Goal: Book appointment/travel/reservation

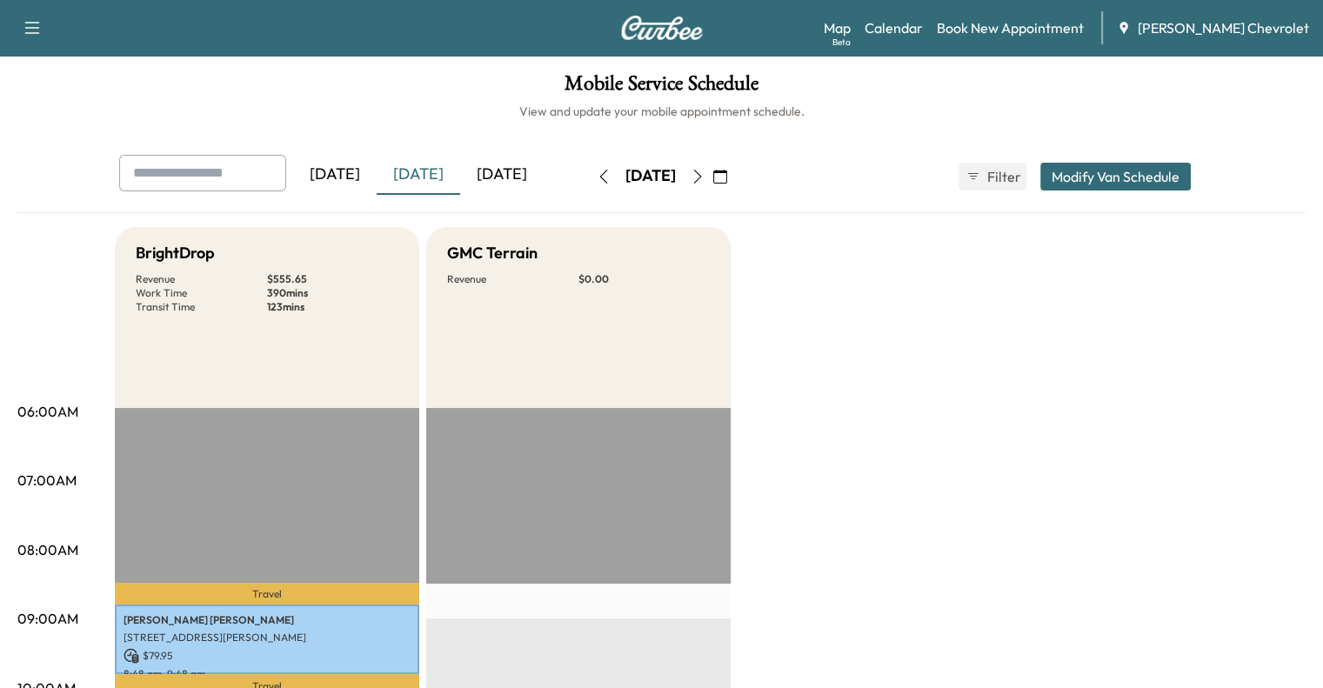
click at [712, 180] on button "button" at bounding box center [698, 177] width 30 height 28
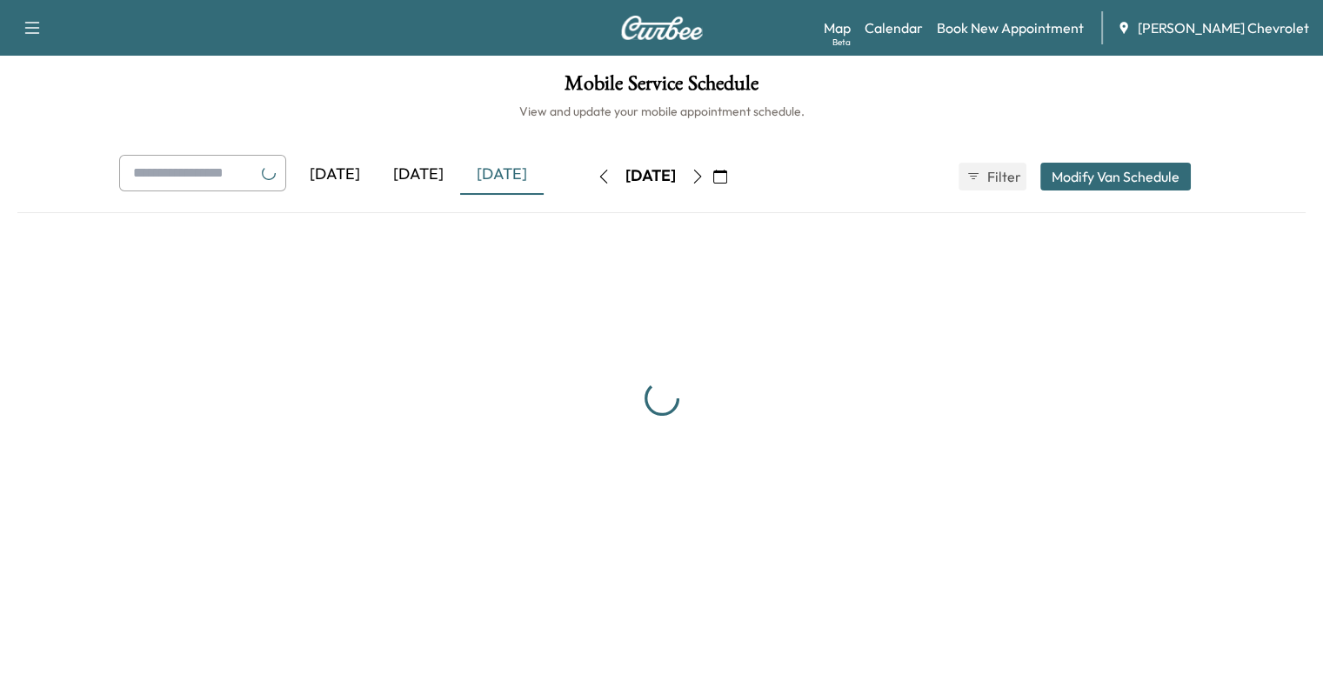
click at [705, 180] on icon "button" at bounding box center [698, 177] width 14 height 14
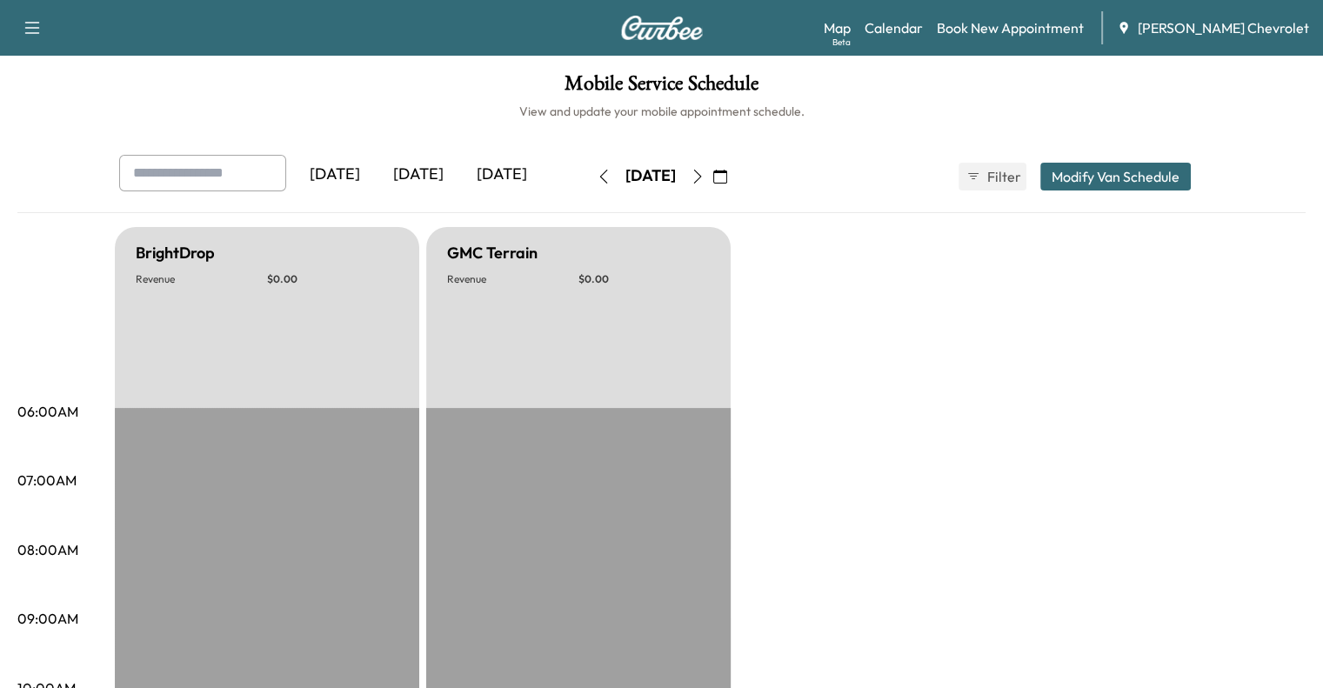
click at [712, 180] on button "button" at bounding box center [698, 177] width 30 height 28
click at [705, 180] on icon "button" at bounding box center [698, 177] width 14 height 14
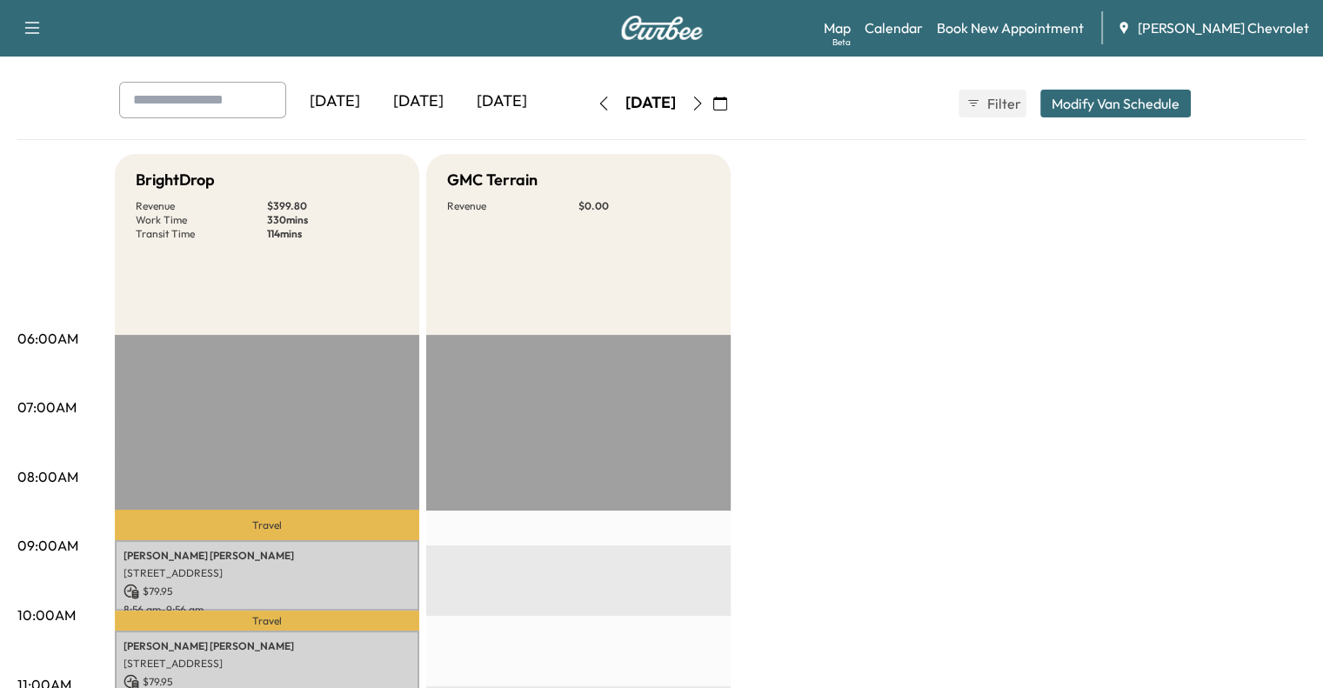
scroll to position [27, 0]
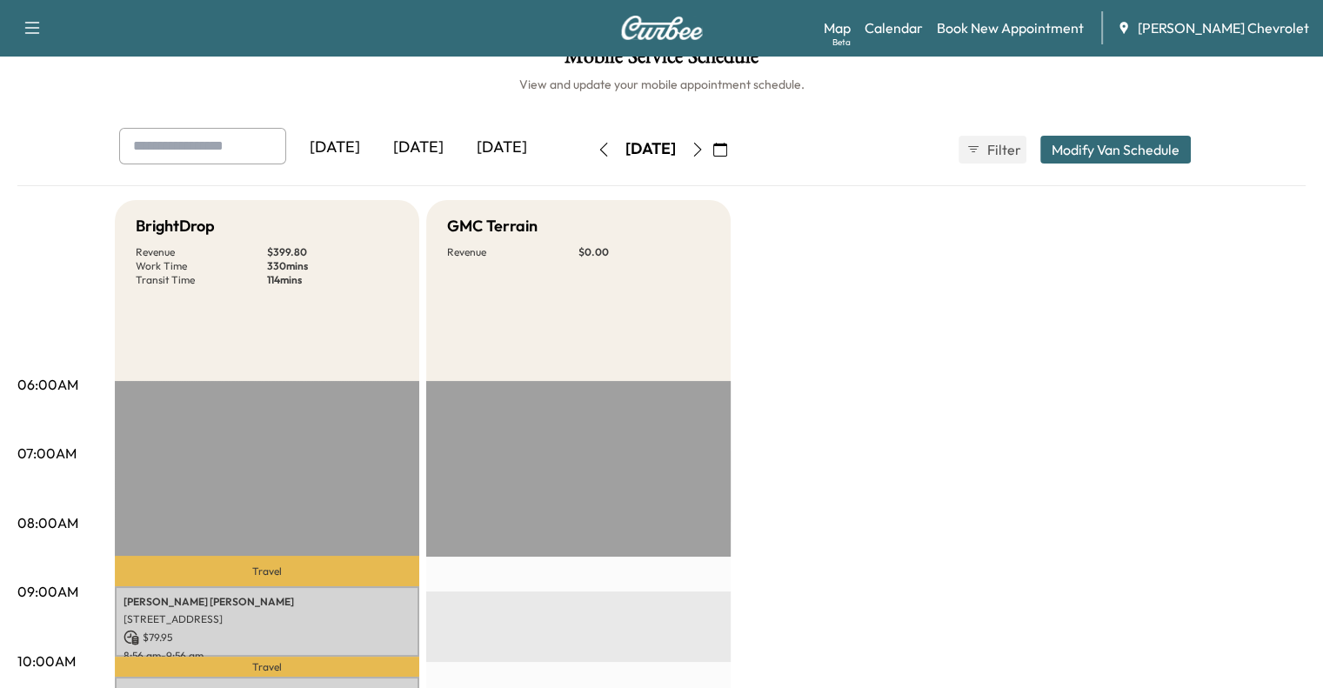
click at [705, 155] on icon "button" at bounding box center [698, 150] width 14 height 14
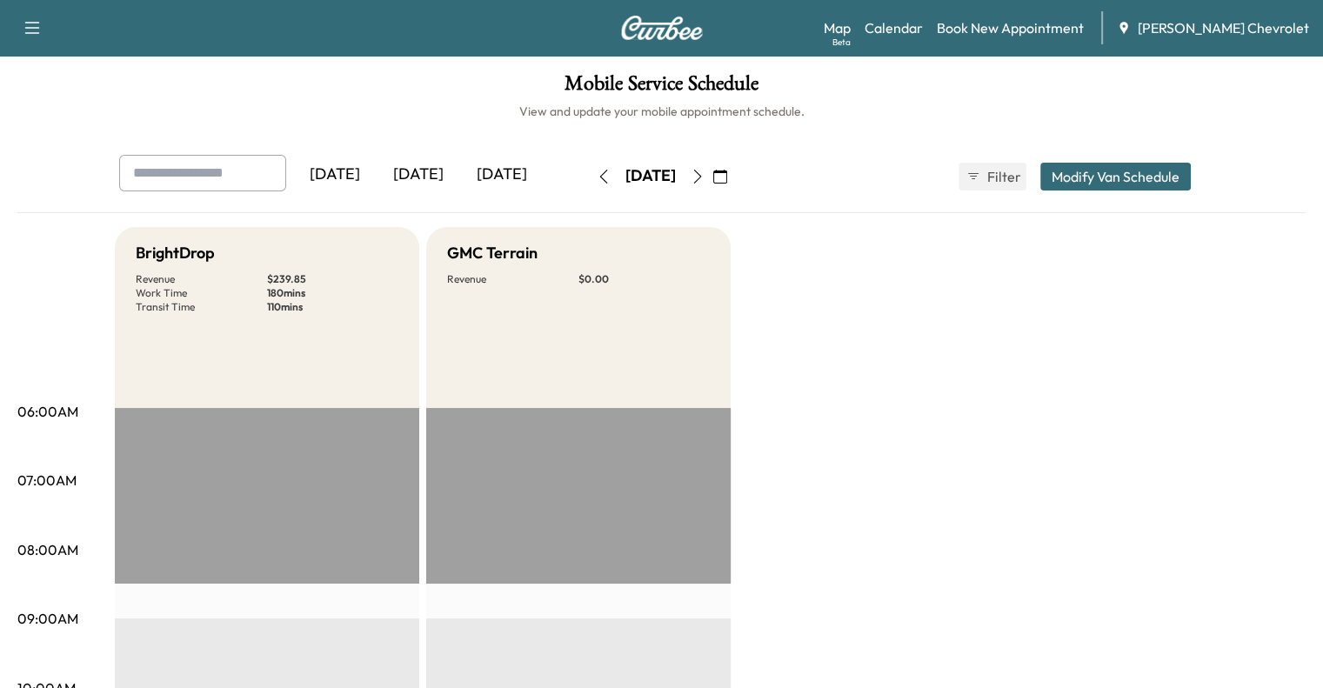
click at [597, 173] on icon "button" at bounding box center [604, 177] width 14 height 14
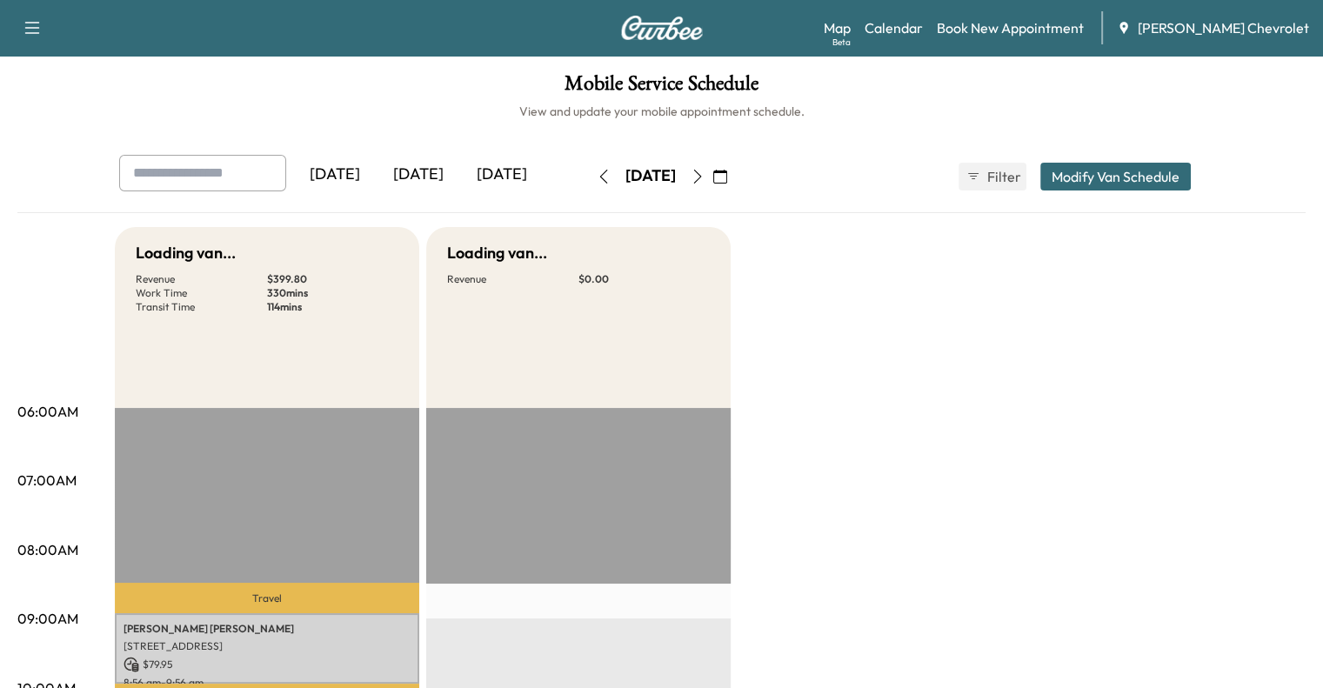
click at [599, 173] on icon "button" at bounding box center [603, 177] width 8 height 14
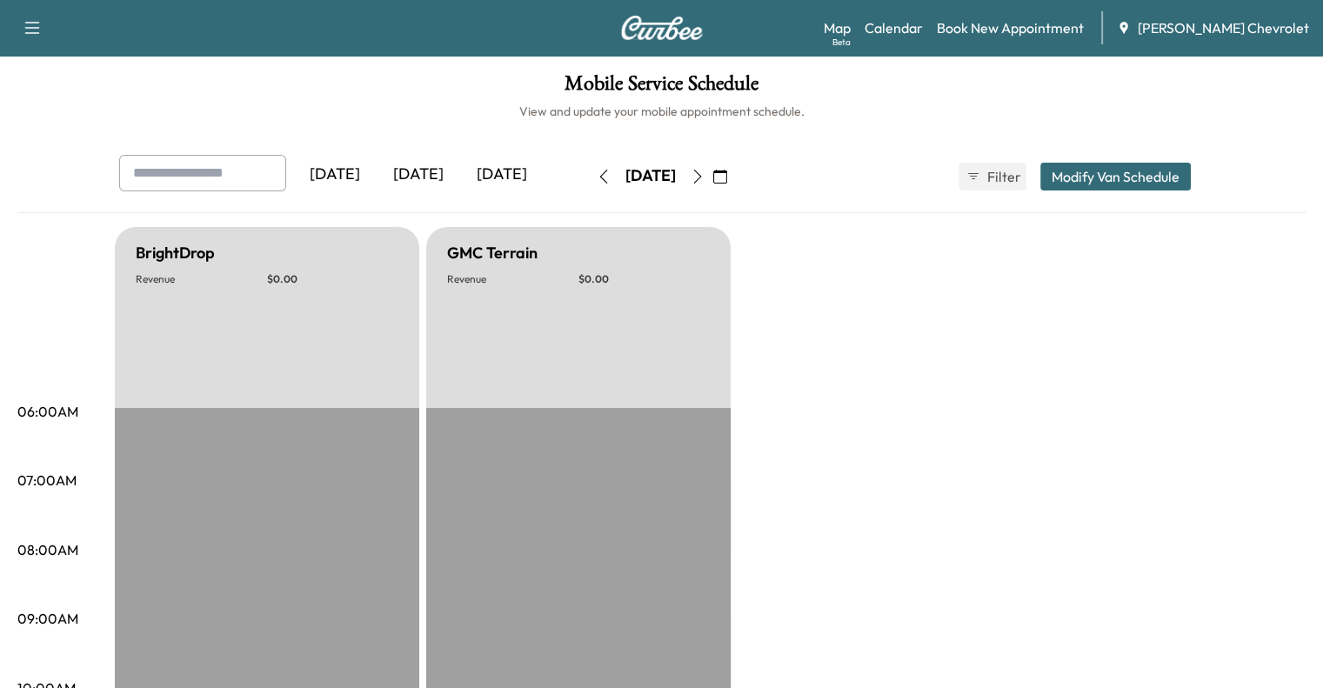
click at [597, 177] on icon "button" at bounding box center [604, 177] width 14 height 14
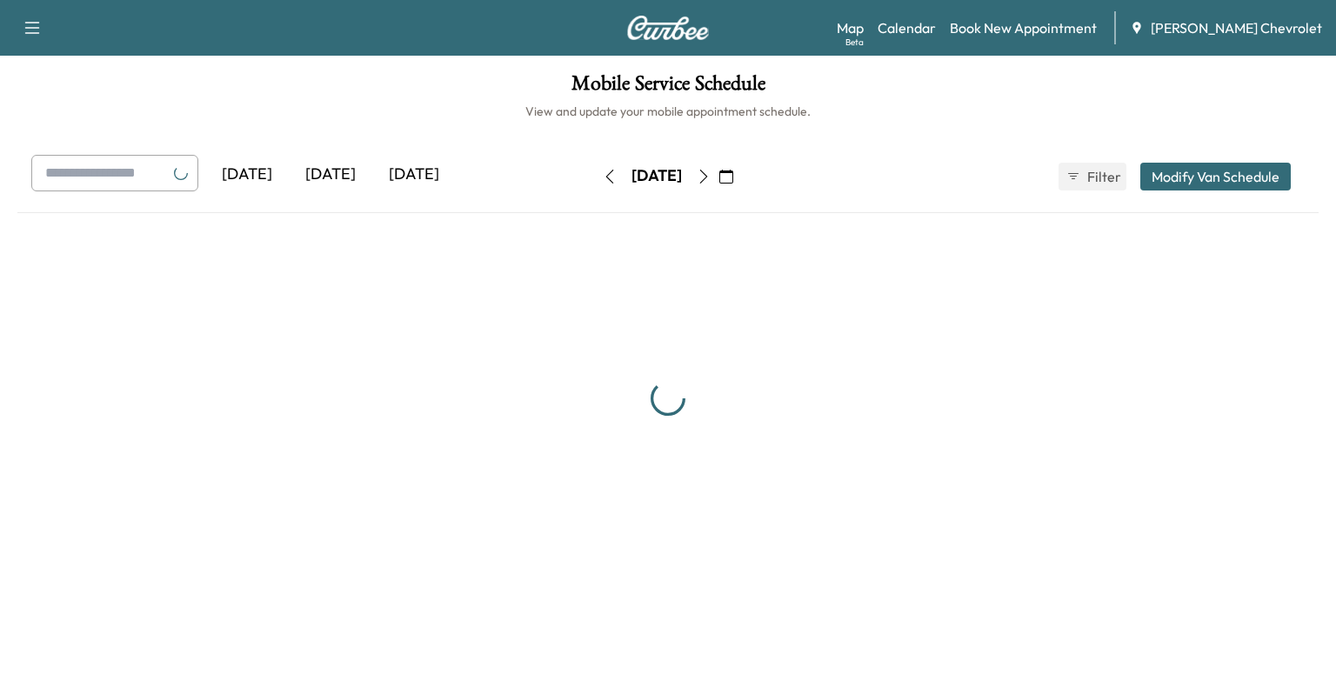
click at [595, 177] on button "button" at bounding box center [610, 177] width 30 height 28
click at [603, 177] on icon "button" at bounding box center [610, 177] width 14 height 14
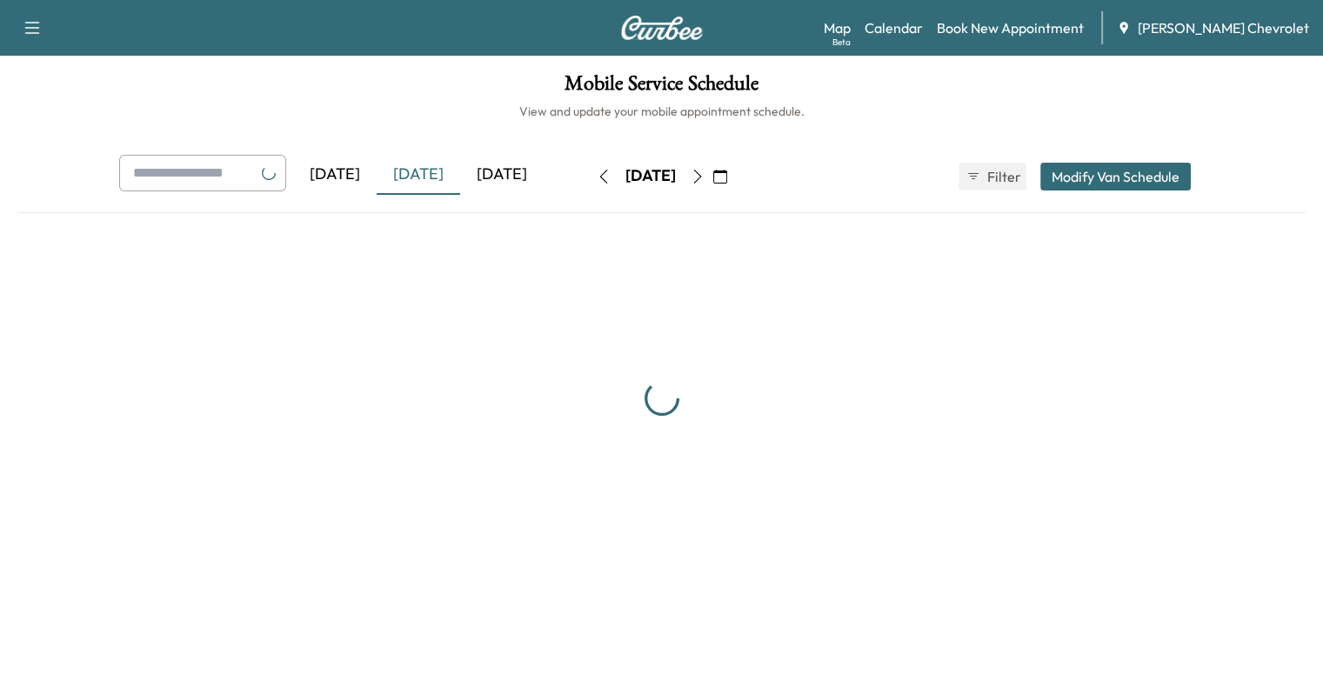
click at [589, 177] on button "button" at bounding box center [604, 177] width 30 height 28
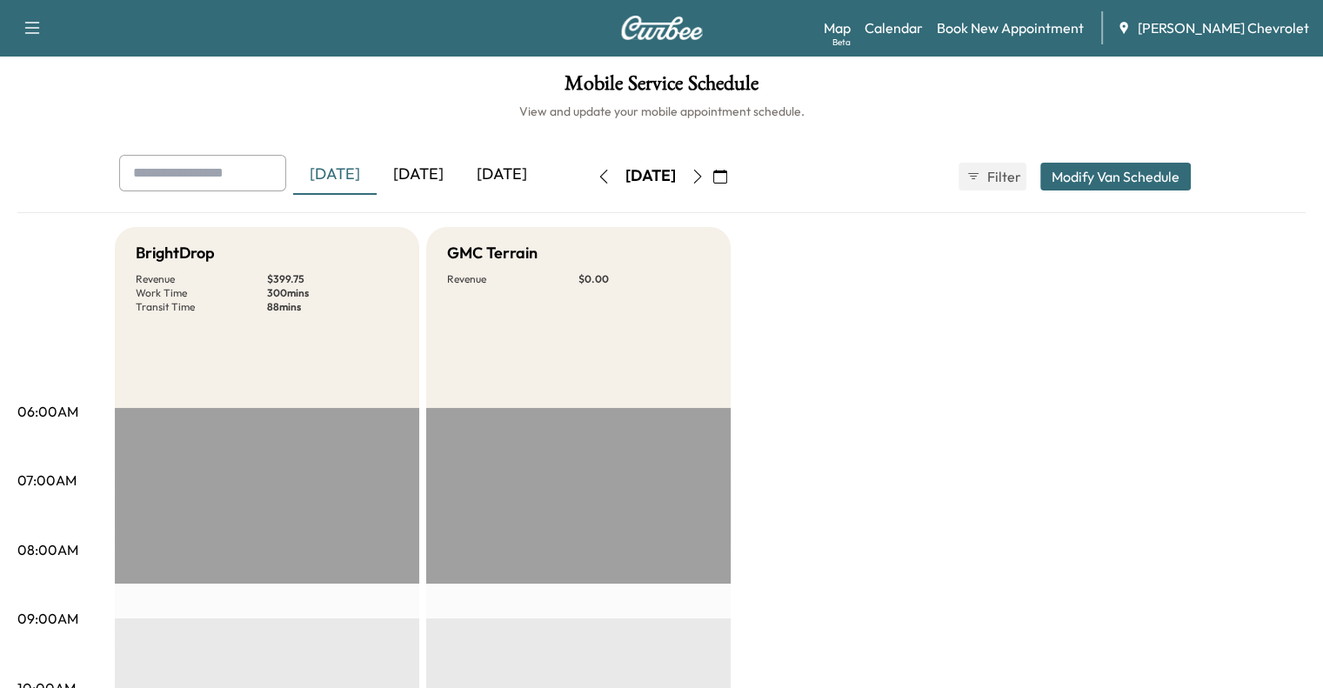
click at [712, 177] on button "button" at bounding box center [698, 177] width 30 height 28
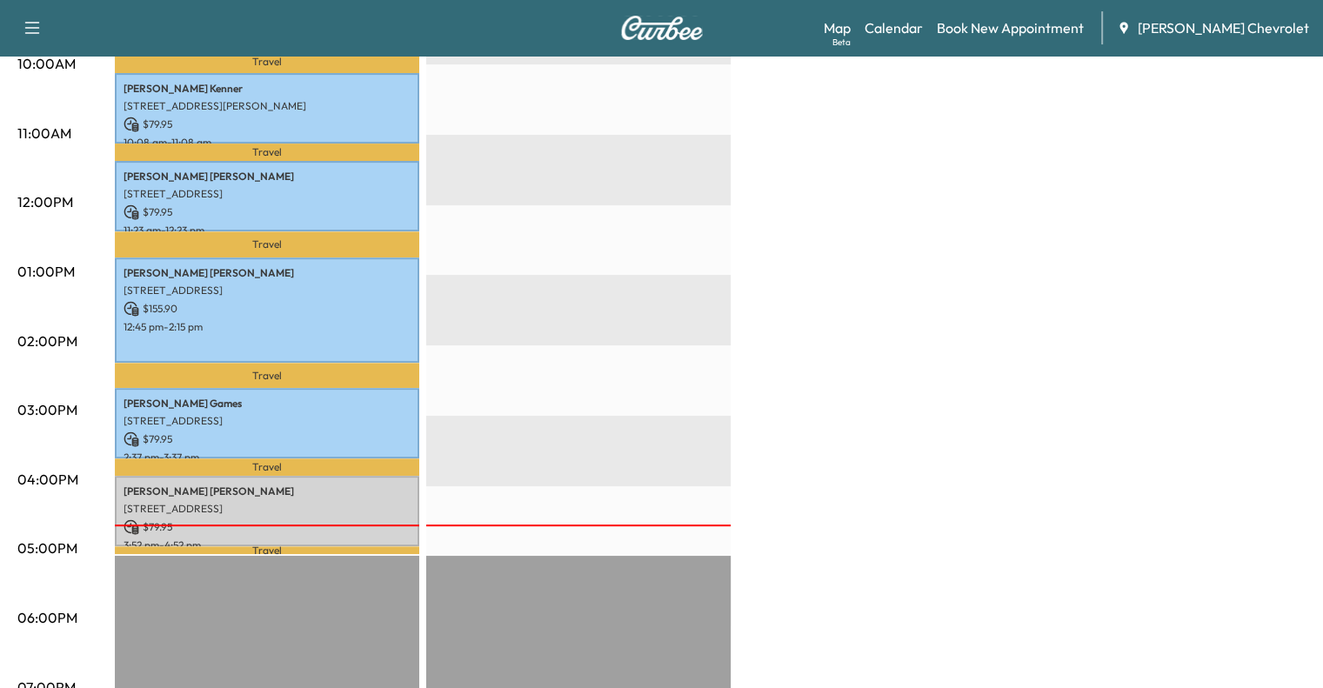
scroll to position [625, 0]
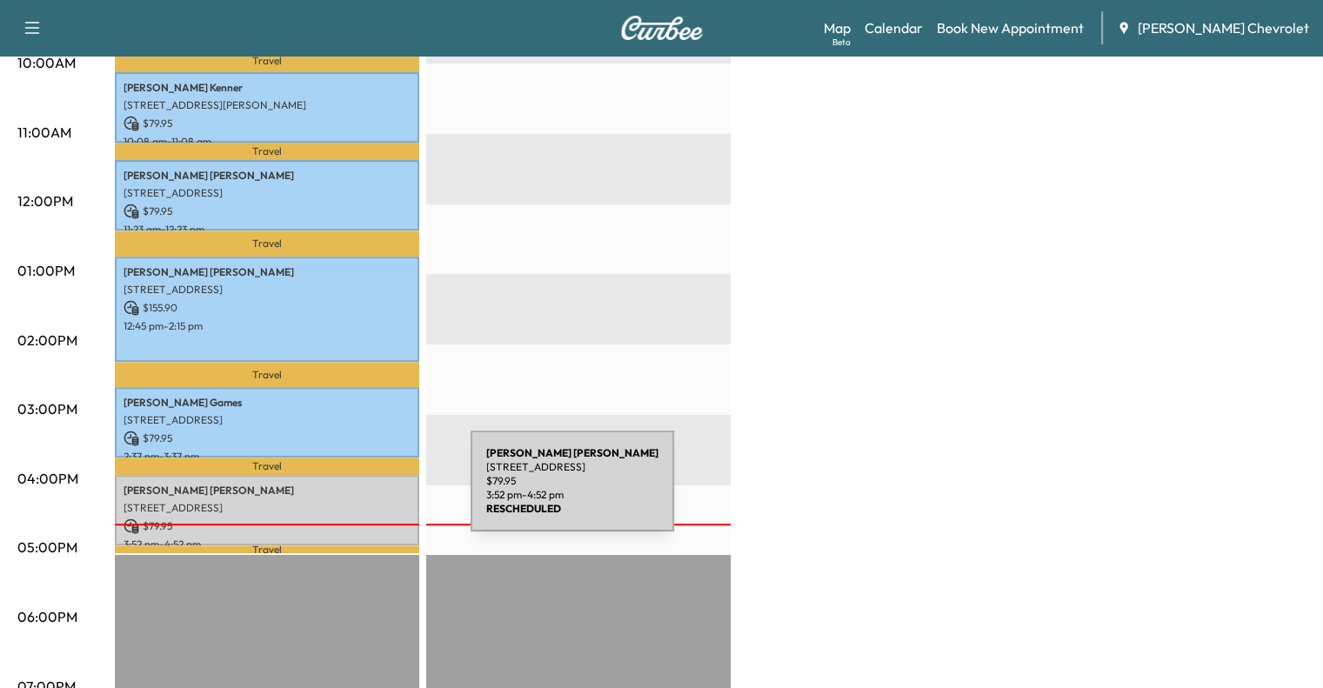
click at [340, 501] on p "[STREET_ADDRESS]" at bounding box center [267, 508] width 287 height 14
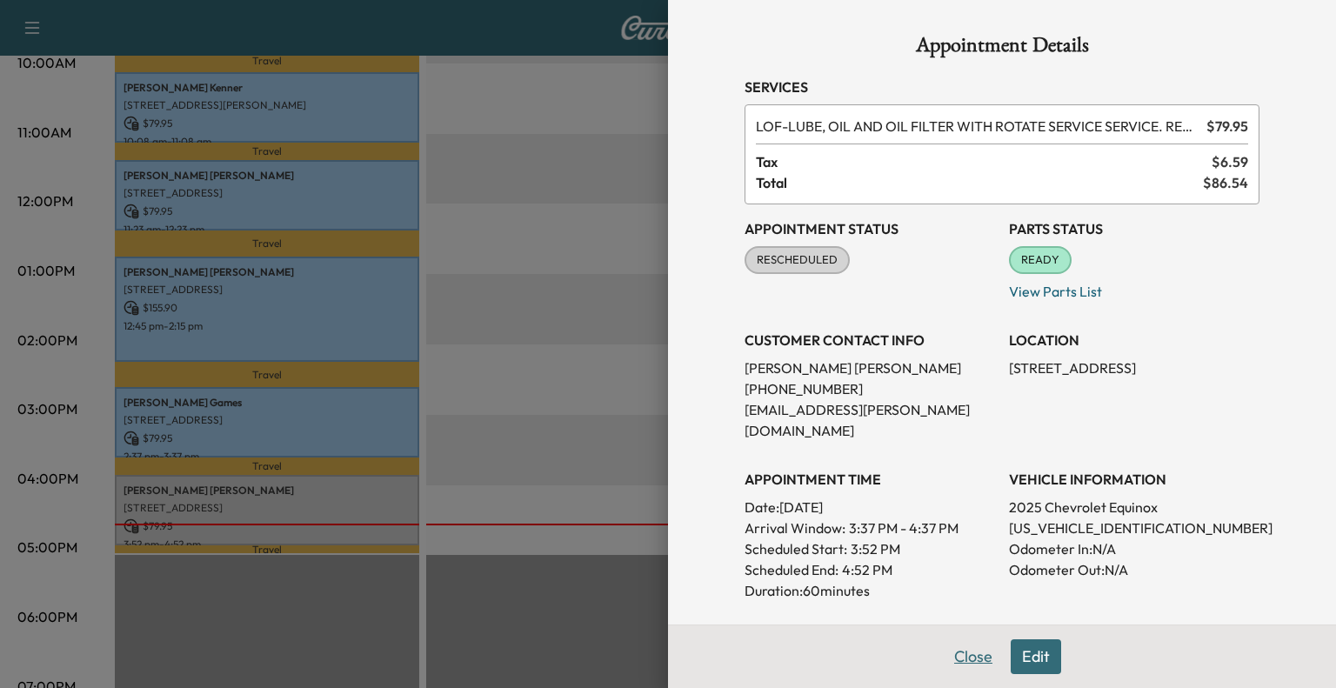
click at [964, 659] on button "Close" at bounding box center [973, 656] width 61 height 35
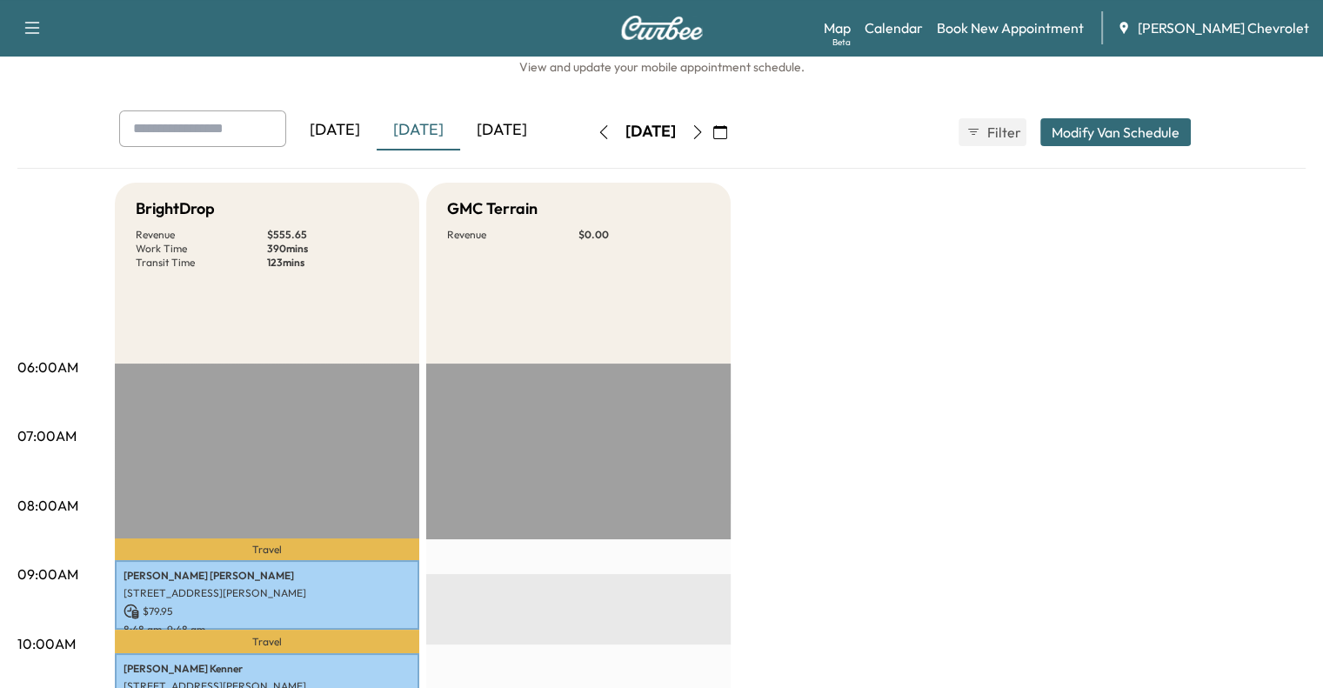
scroll to position [43, 0]
click at [701, 135] on icon "button" at bounding box center [697, 133] width 8 height 14
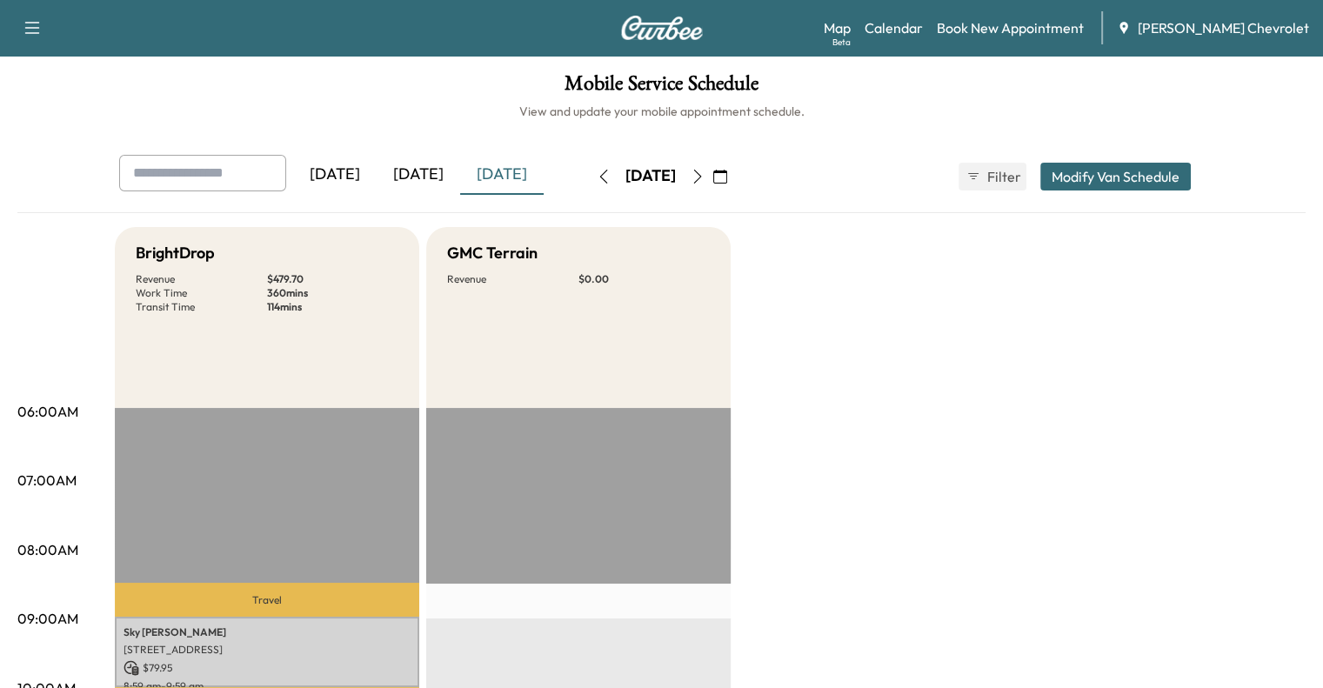
click at [705, 176] on icon "button" at bounding box center [698, 177] width 14 height 14
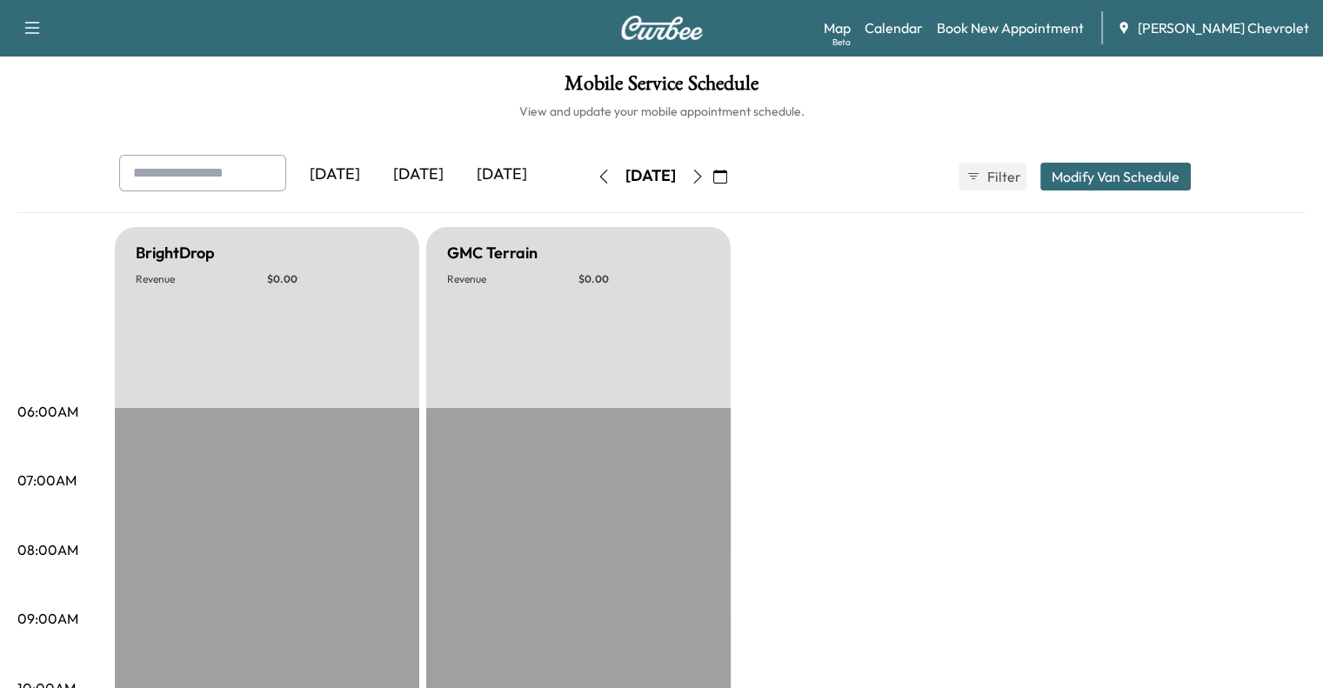
click at [705, 176] on icon "button" at bounding box center [698, 177] width 14 height 14
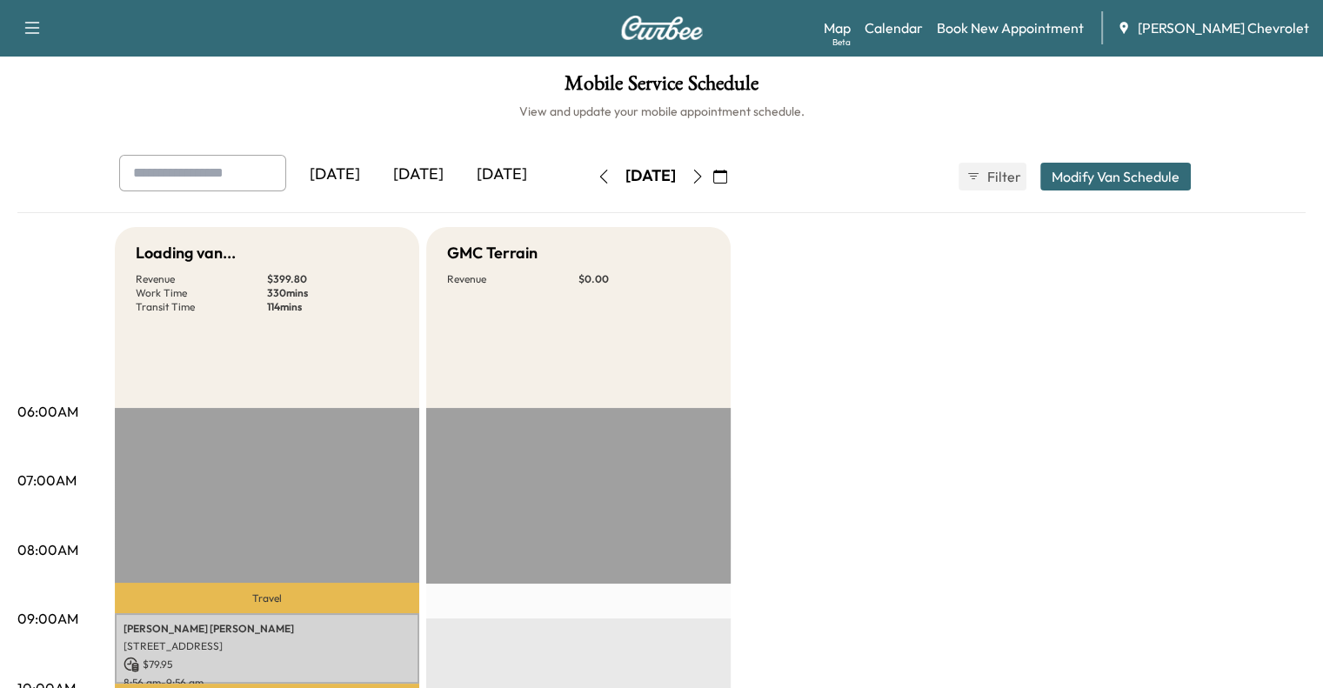
click at [705, 176] on icon "button" at bounding box center [698, 177] width 14 height 14
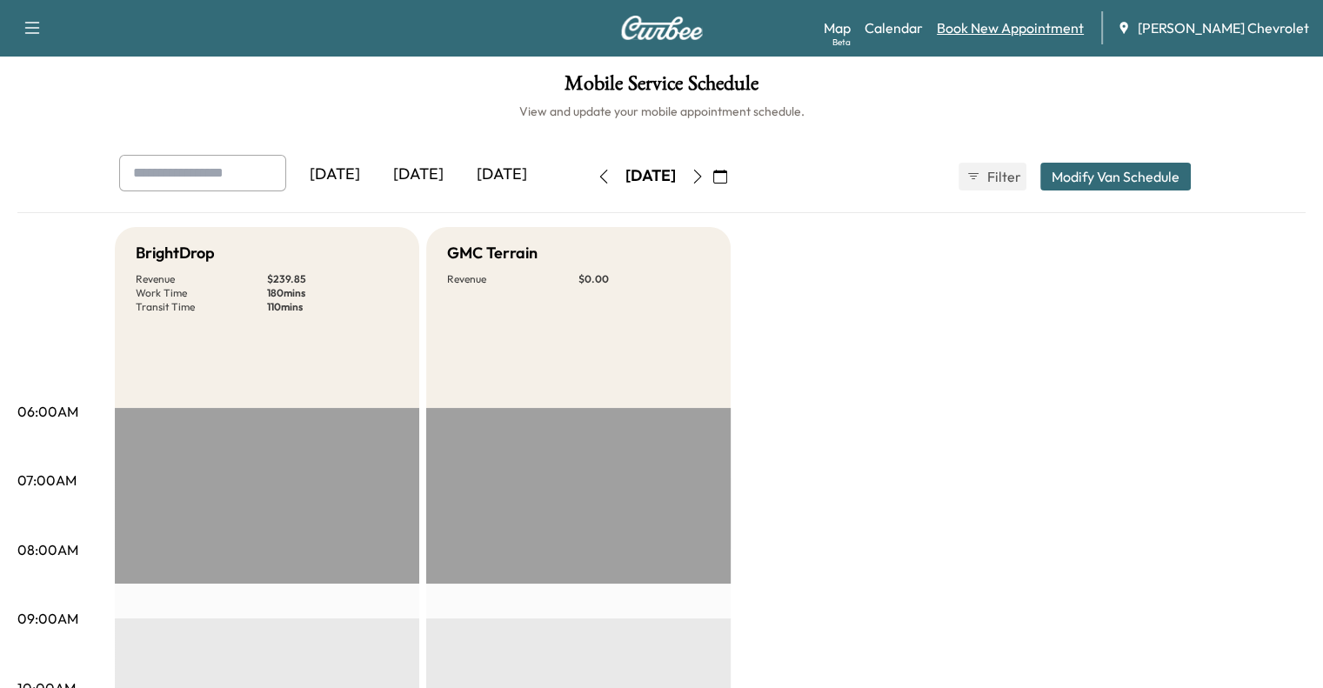
click at [1066, 26] on link "Book New Appointment" at bounding box center [1010, 27] width 147 height 21
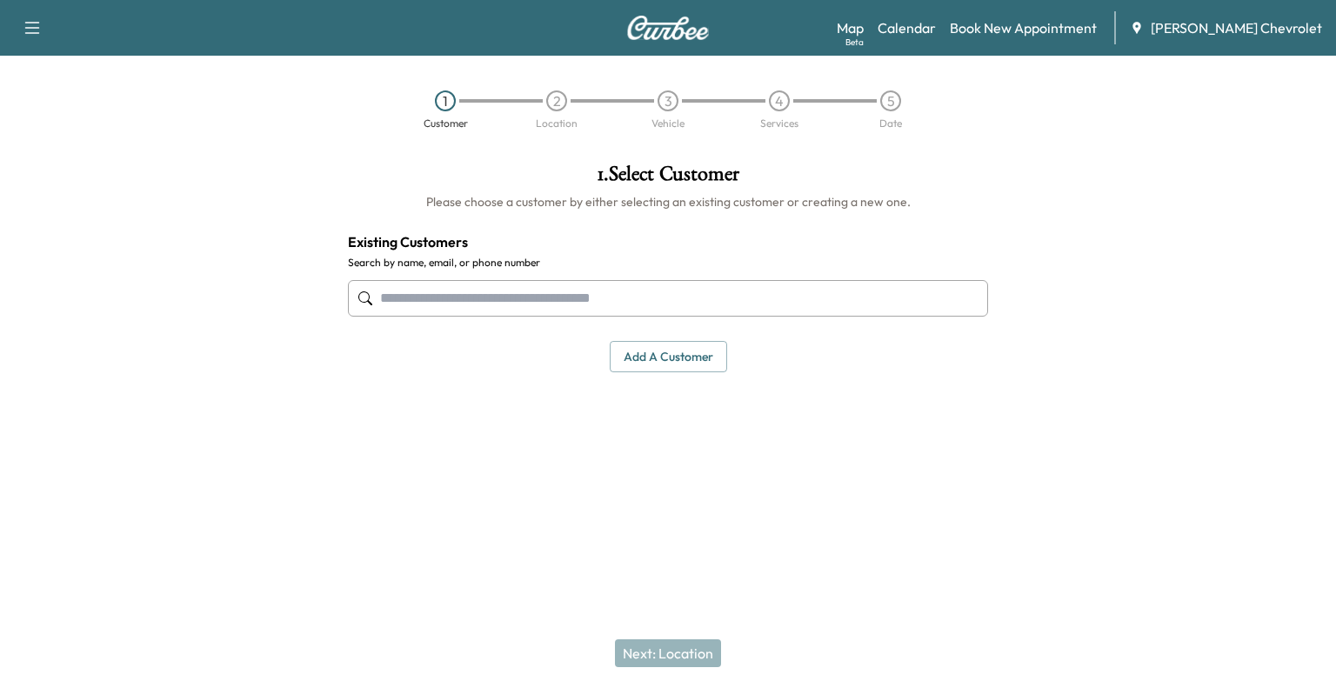
click at [532, 302] on input "text" at bounding box center [668, 298] width 640 height 37
click at [411, 305] on input "**********" at bounding box center [668, 298] width 640 height 37
click at [404, 302] on input "**********" at bounding box center [668, 298] width 640 height 37
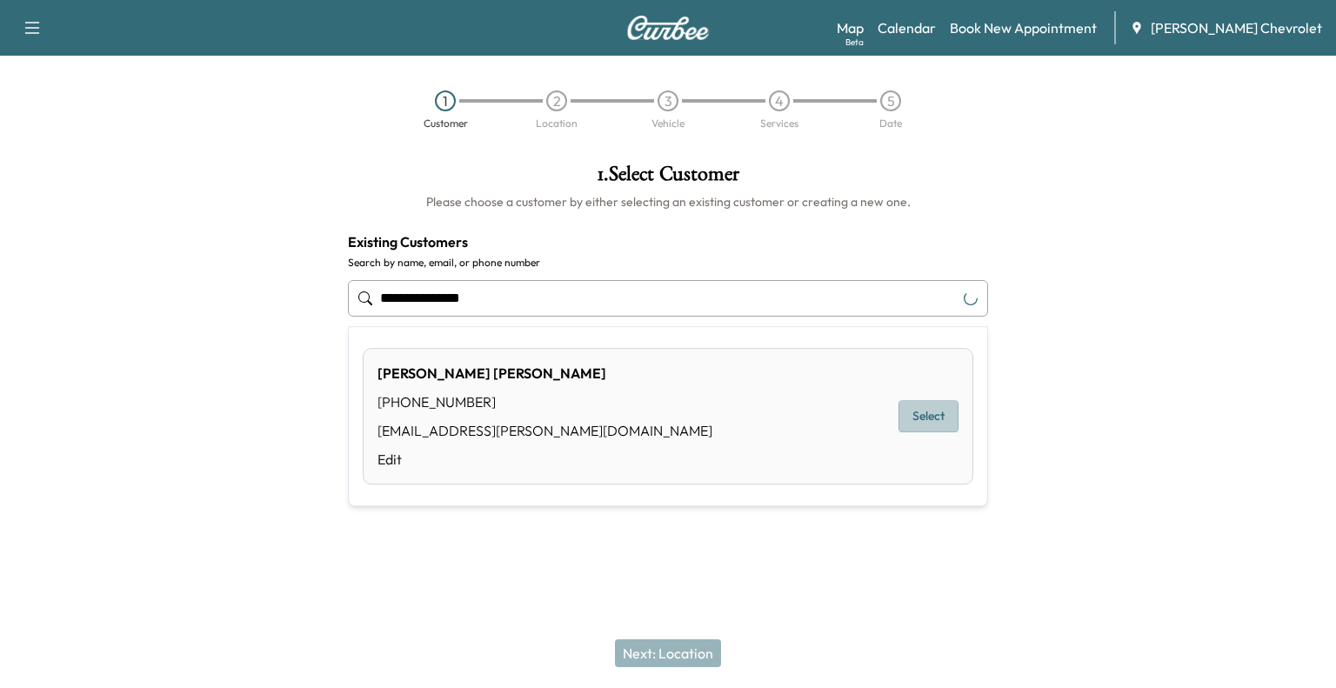
click at [925, 418] on button "Select" at bounding box center [929, 416] width 60 height 32
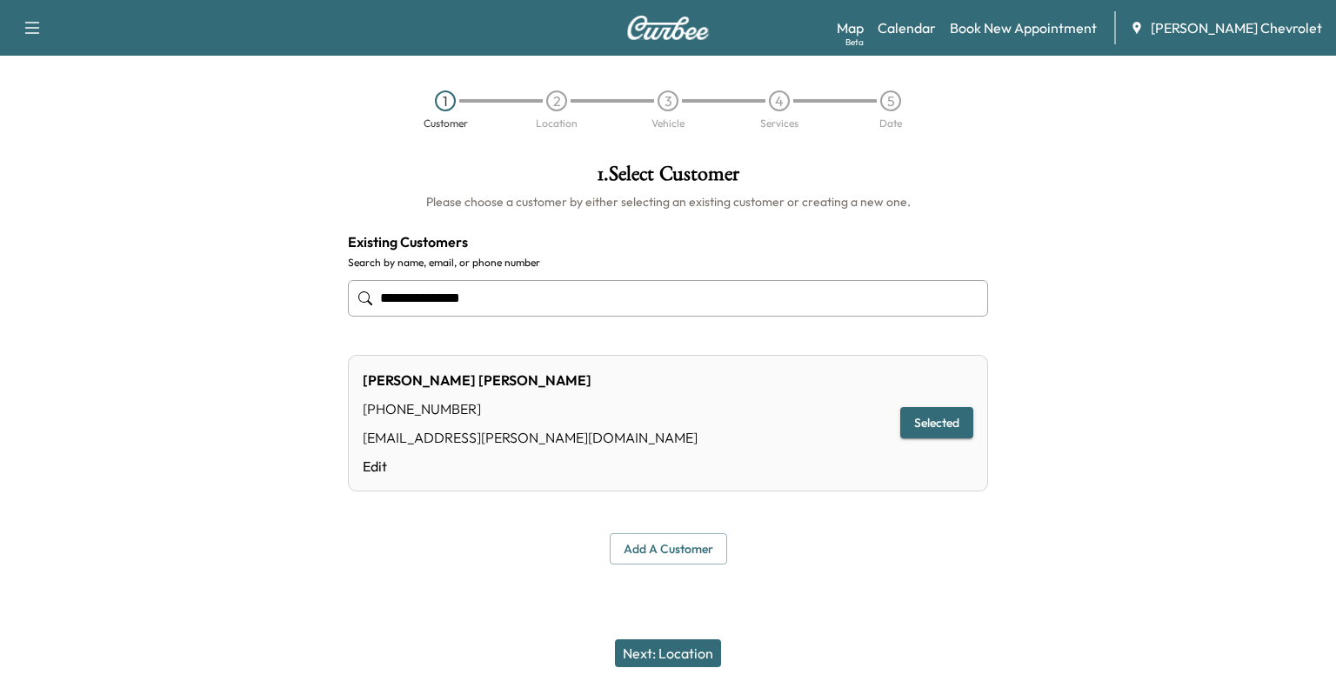
type input "**********"
click at [662, 646] on button "Next: Location" at bounding box center [668, 653] width 106 height 28
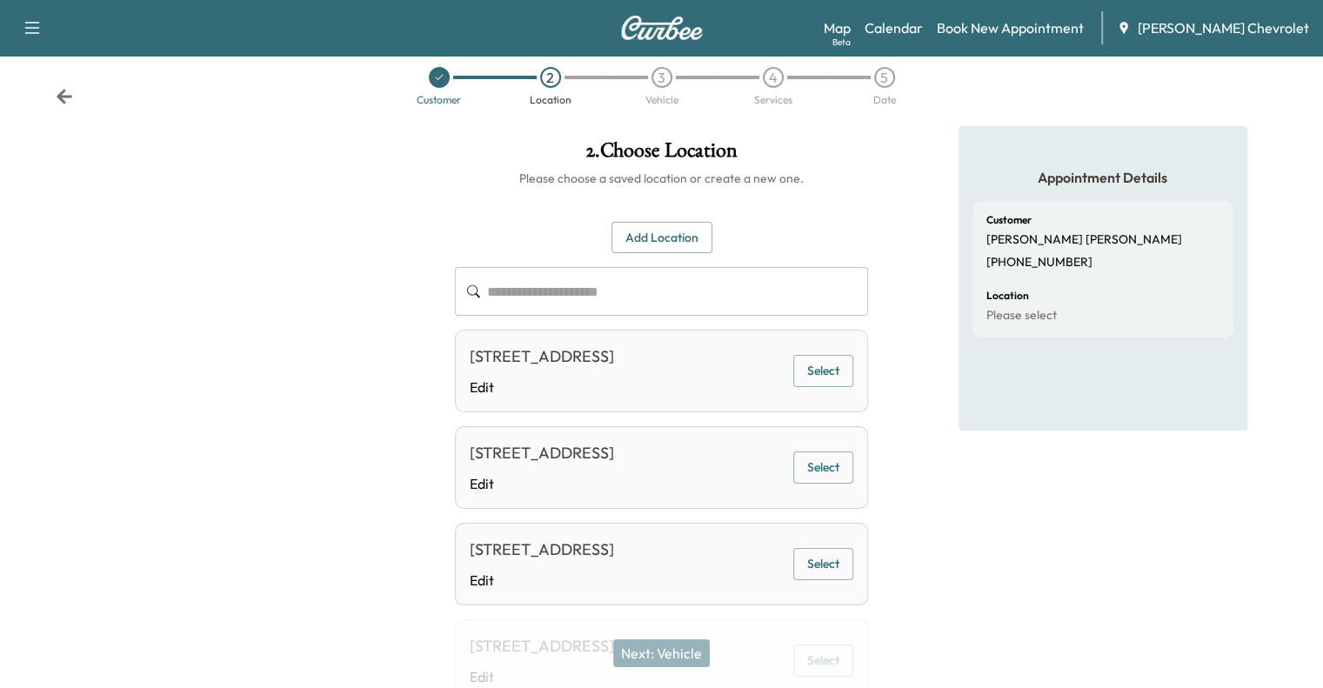
scroll to position [31, 0]
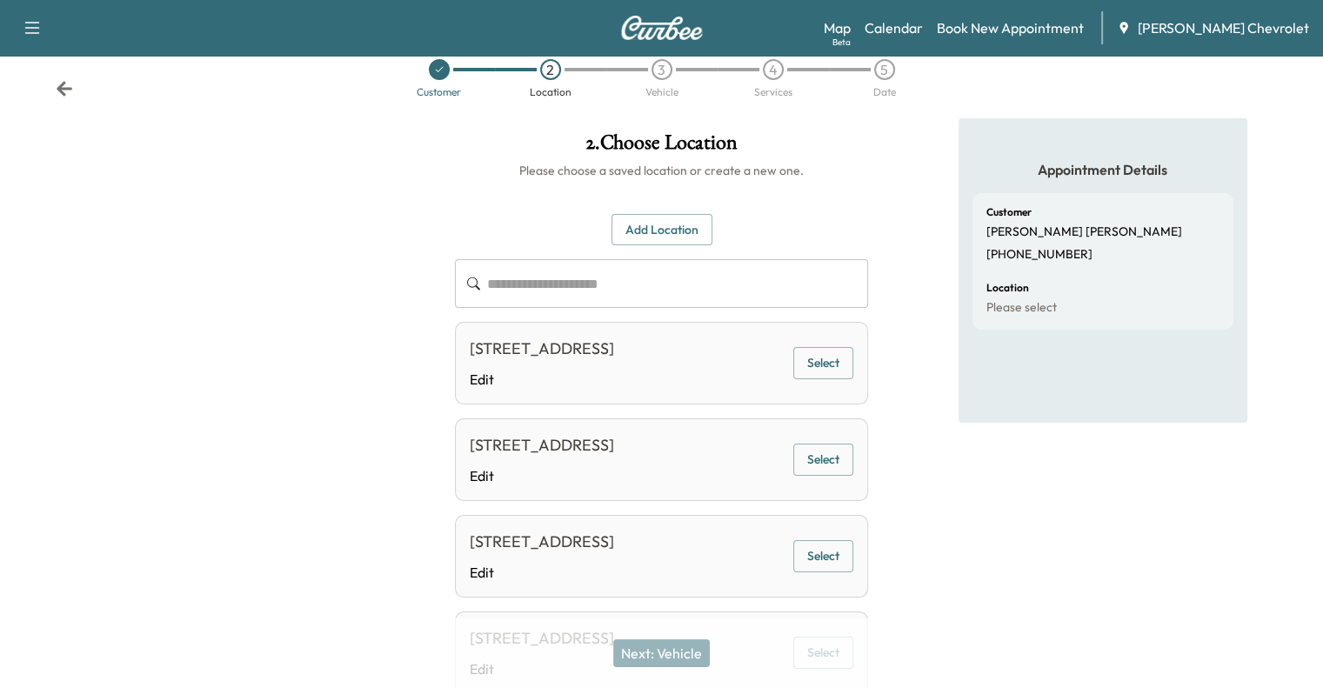
click at [832, 369] on button "Select" at bounding box center [823, 363] width 60 height 32
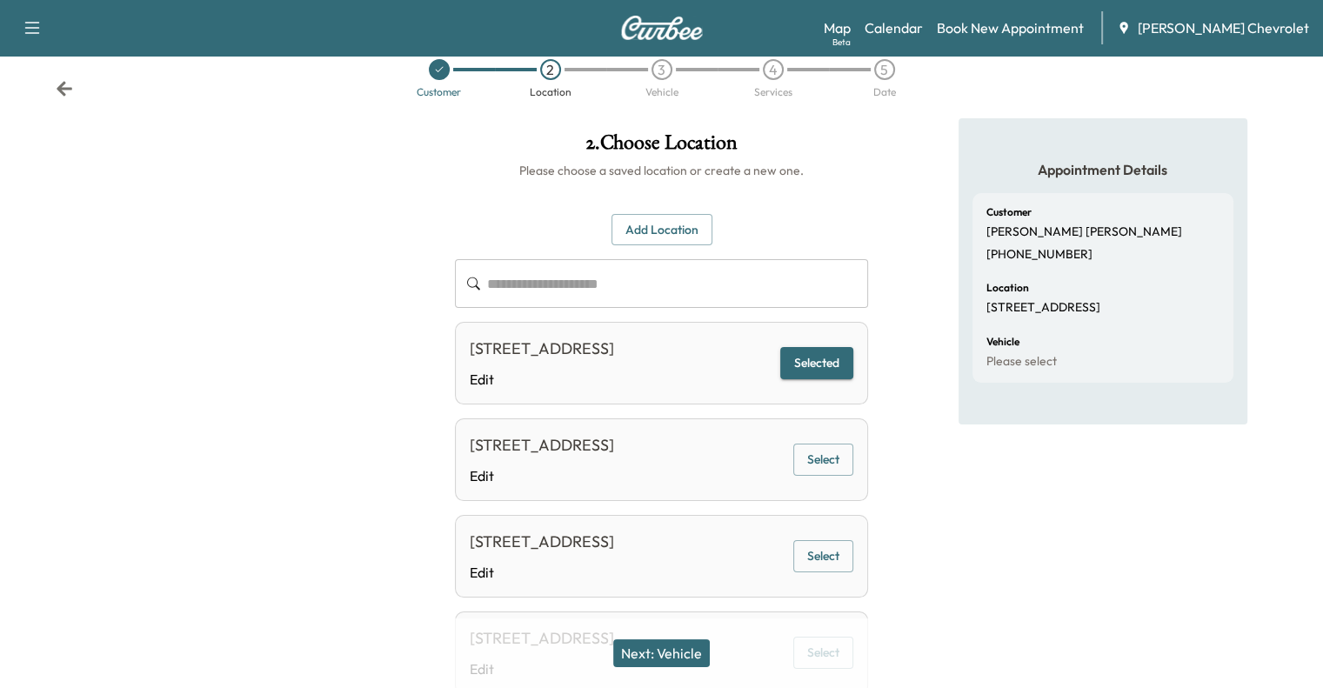
click at [687, 651] on button "Next: Vehicle" at bounding box center [661, 653] width 97 height 28
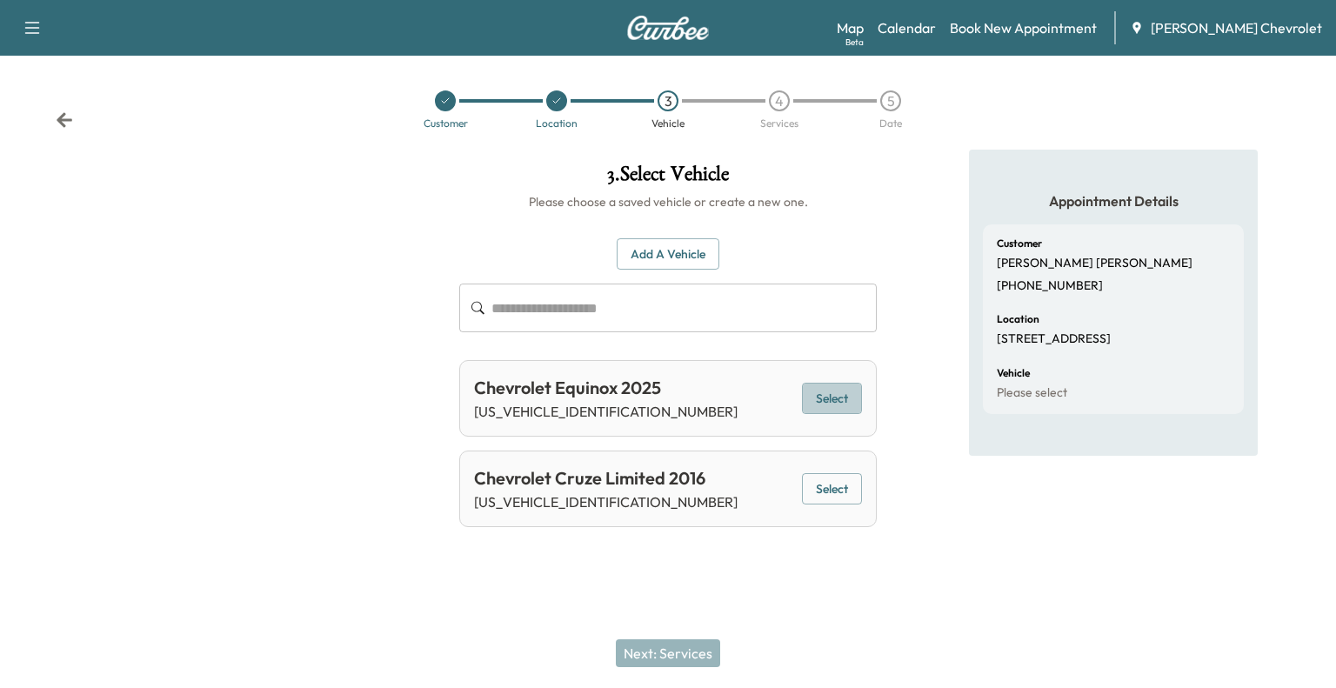
click at [845, 395] on button "Select" at bounding box center [832, 399] width 60 height 32
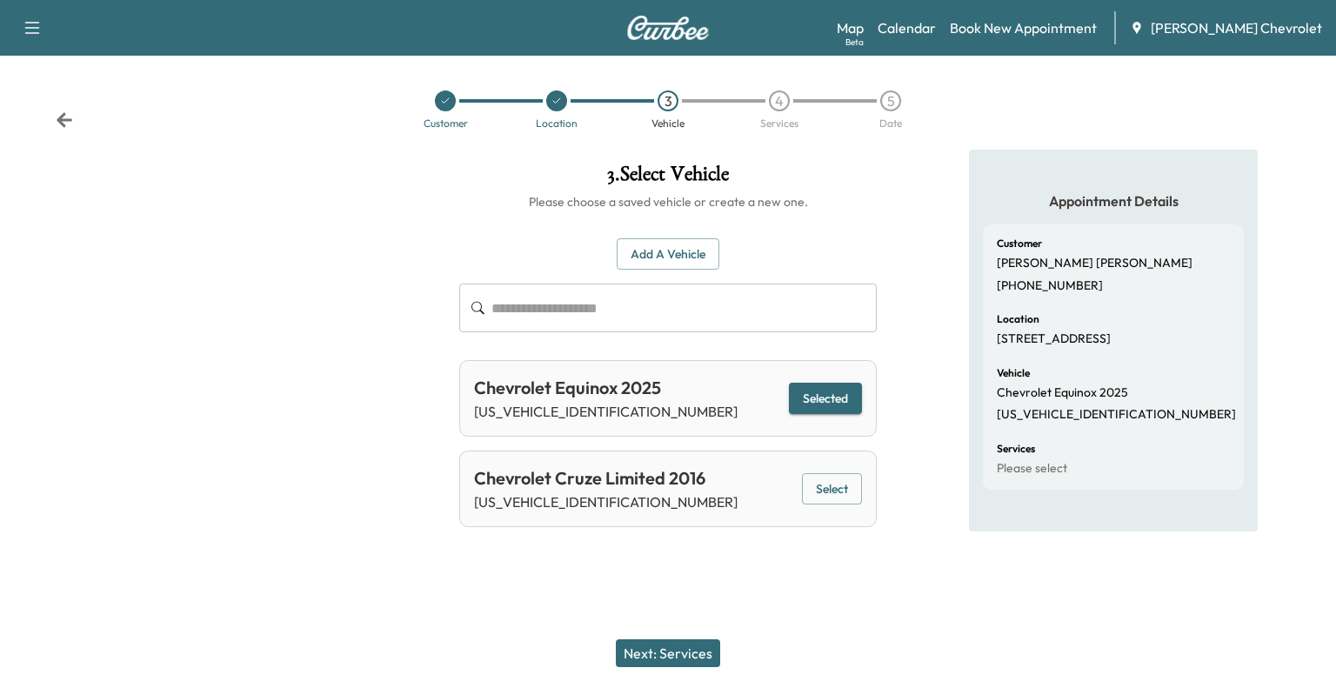
click at [675, 643] on button "Next: Services" at bounding box center [668, 653] width 104 height 28
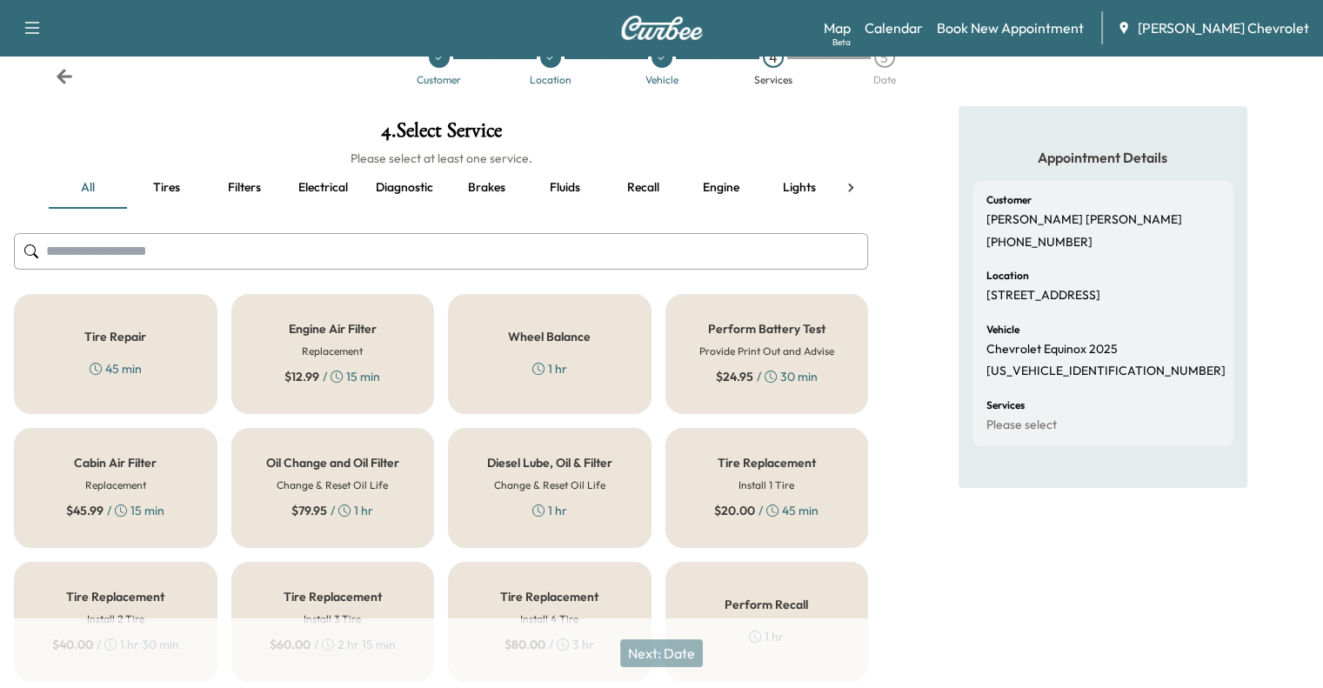
scroll to position [47, 0]
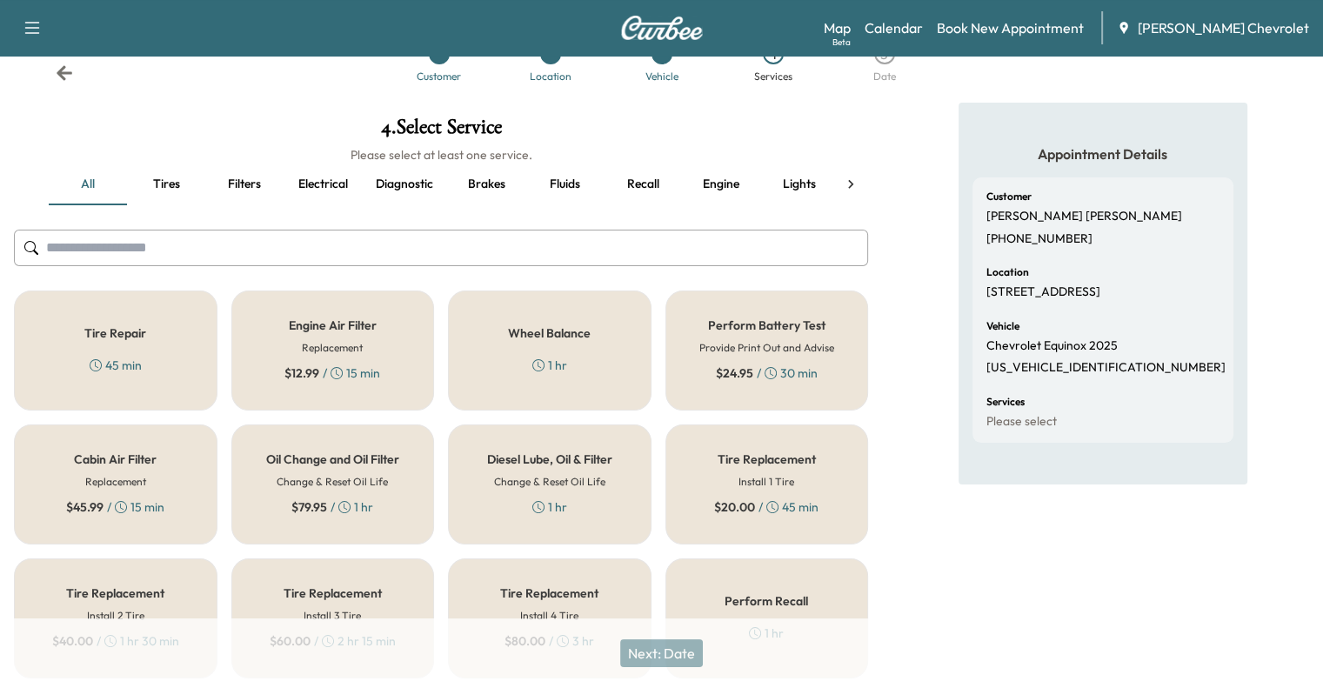
click at [357, 462] on h5 "Oil Change and Oil Filter" at bounding box center [332, 459] width 133 height 12
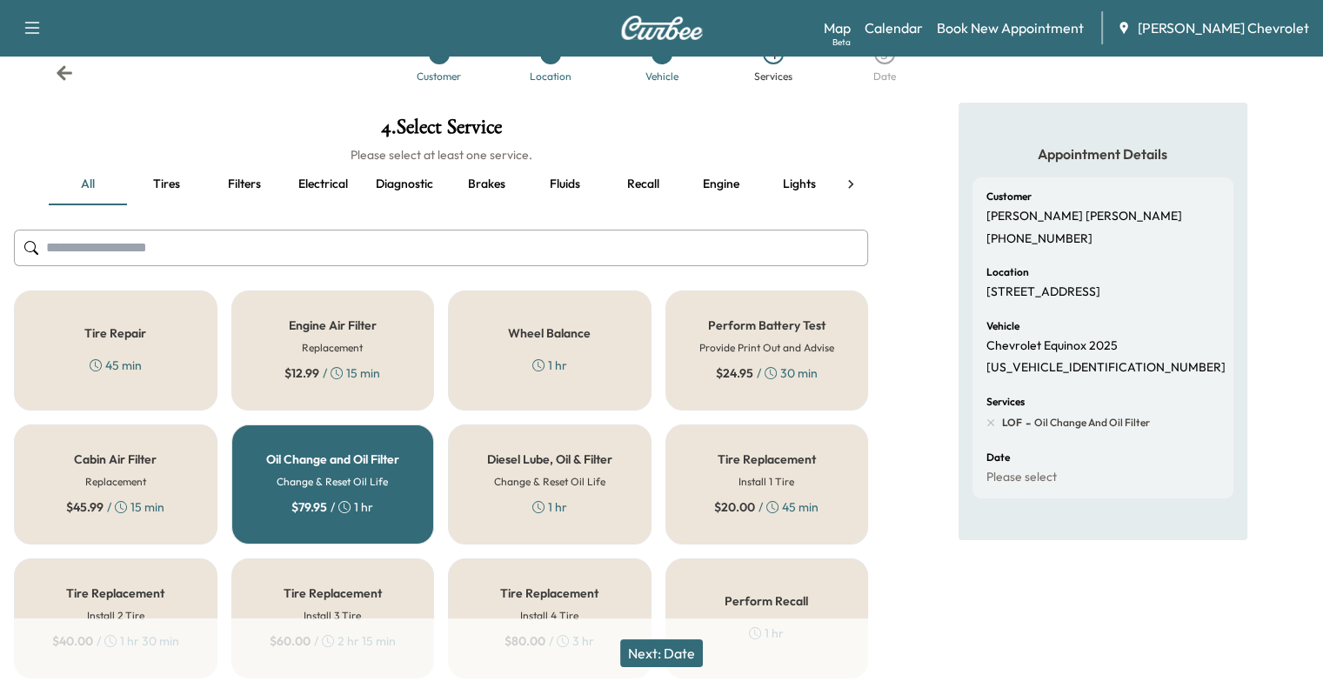
click at [674, 658] on button "Next: Date" at bounding box center [661, 653] width 83 height 28
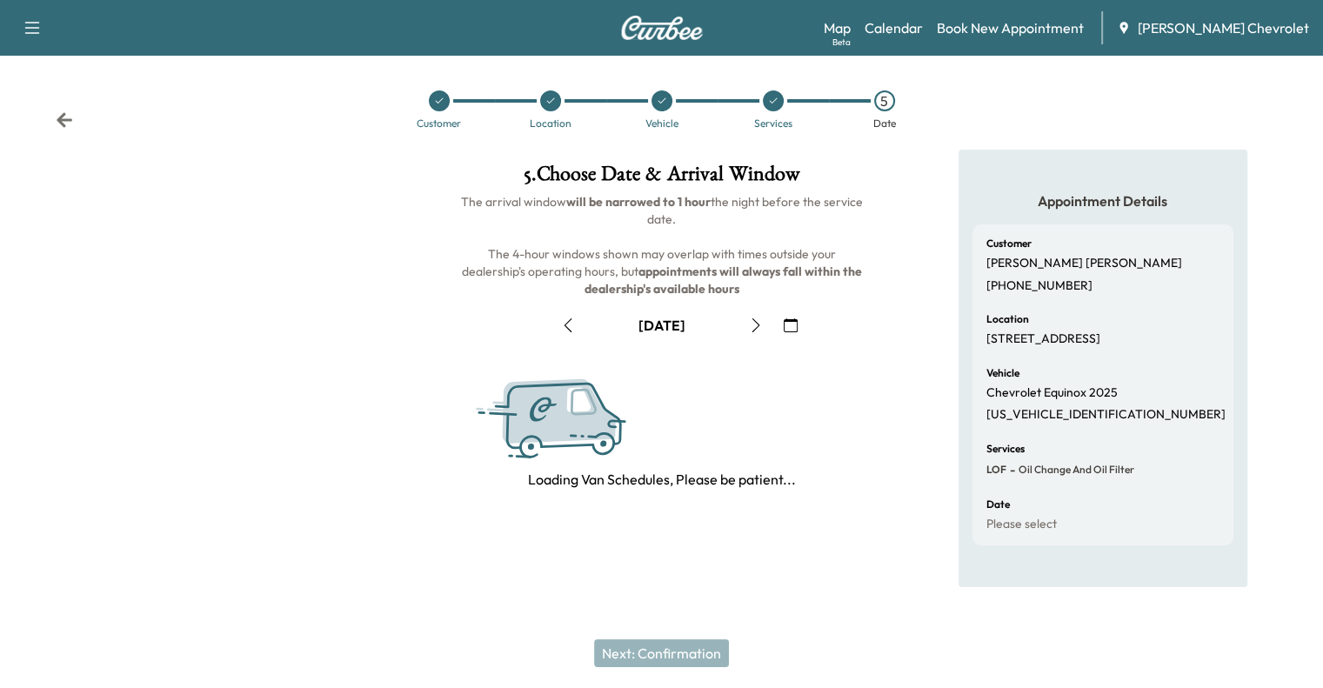
scroll to position [0, 0]
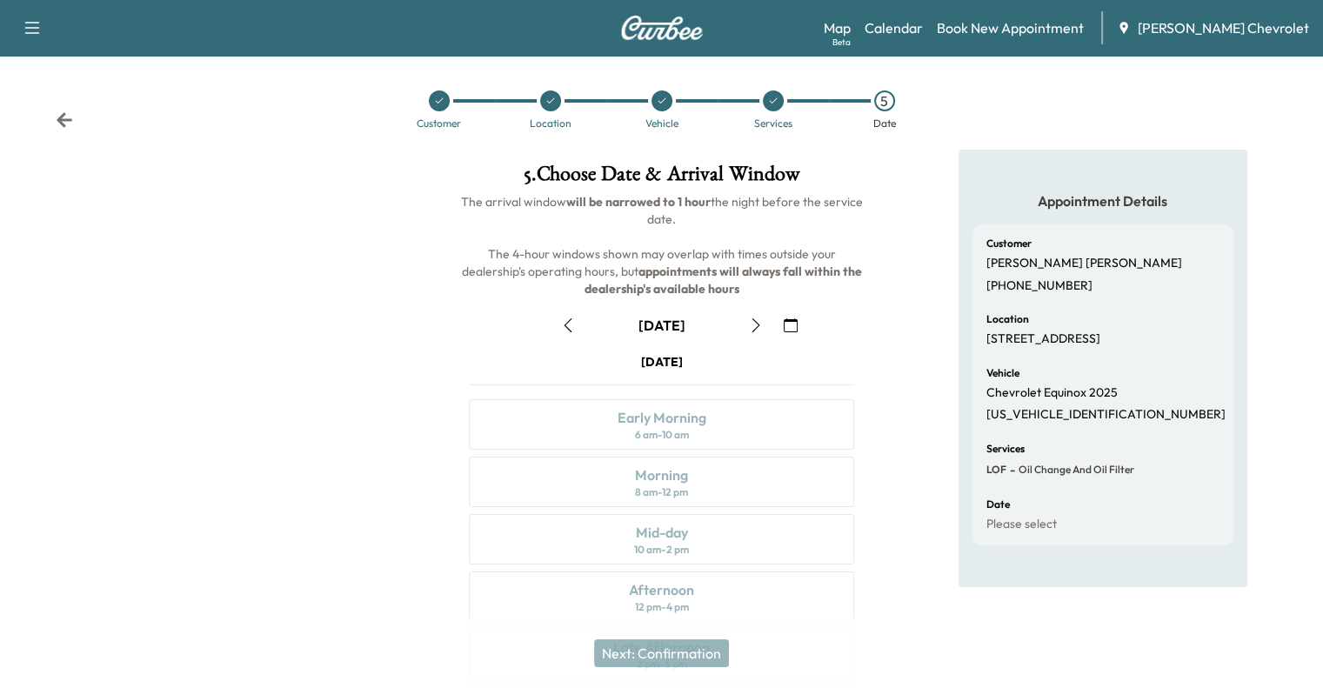
click at [790, 322] on icon "button" at bounding box center [791, 325] width 14 height 14
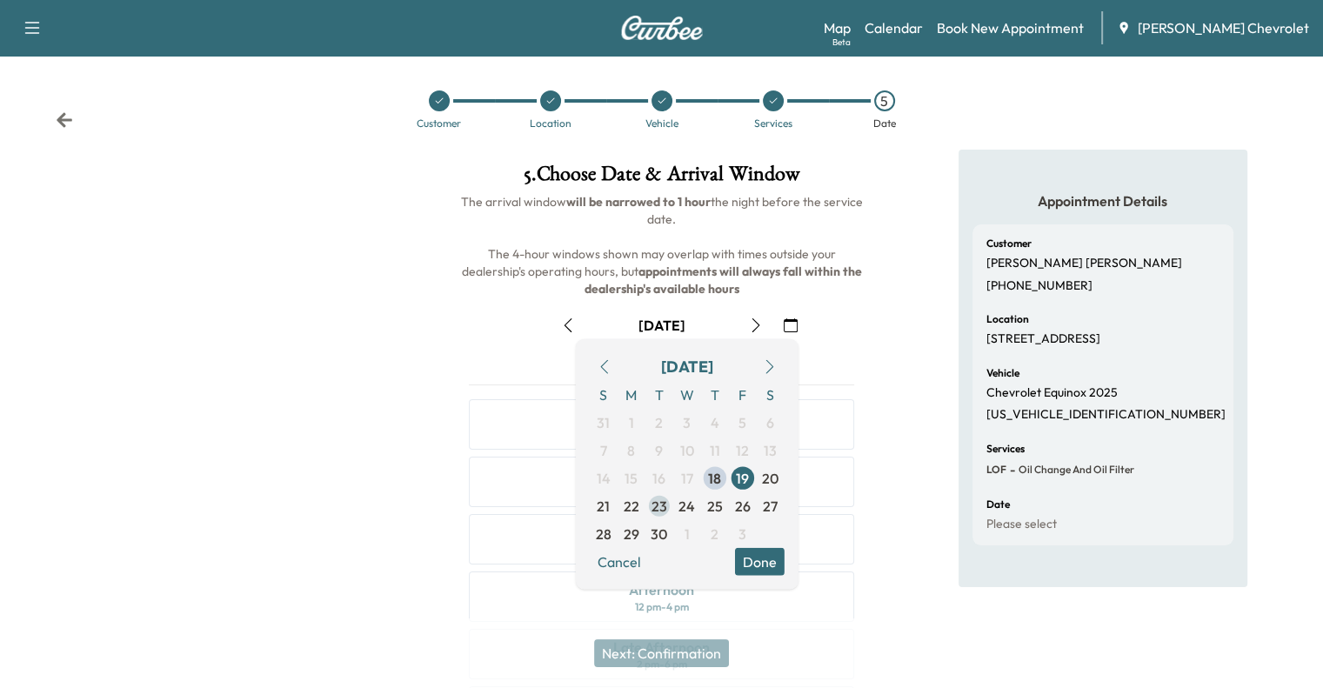
click at [665, 502] on span "23" at bounding box center [659, 506] width 16 height 21
click at [769, 565] on button "Done" at bounding box center [760, 562] width 50 height 28
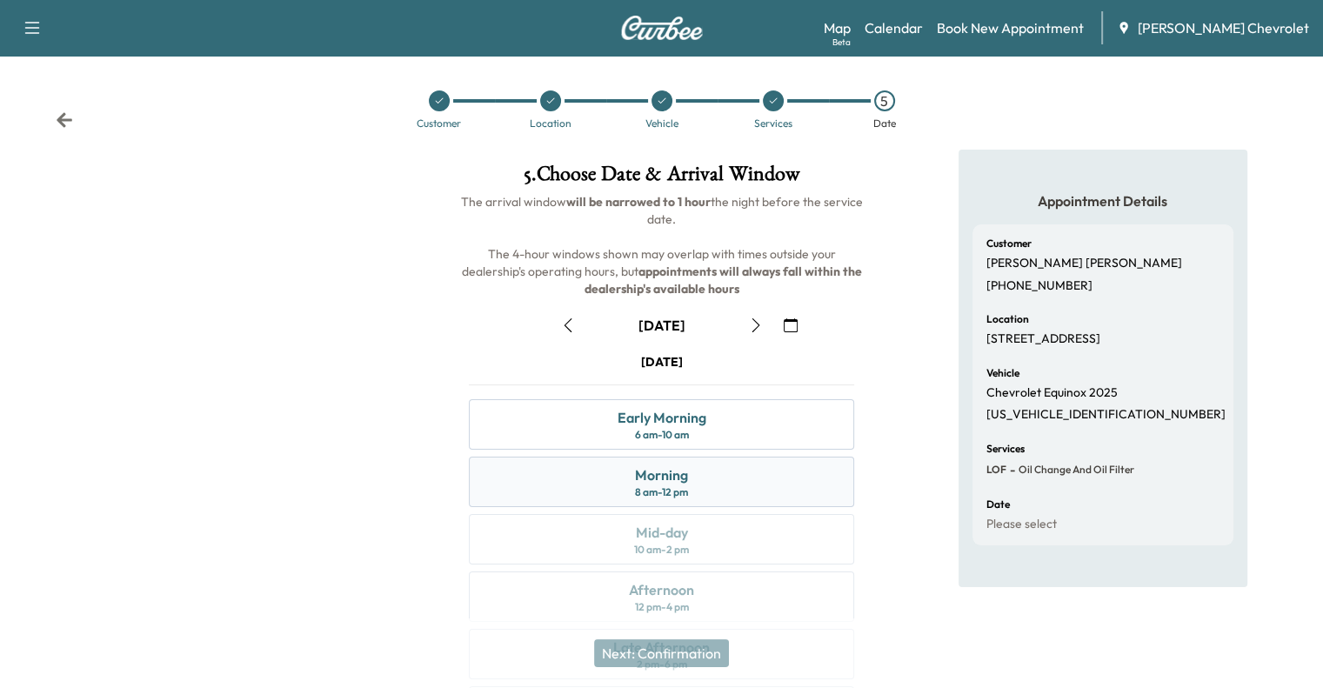
click at [688, 472] on div "Morning 8 am - 12 pm" at bounding box center [661, 482] width 385 height 50
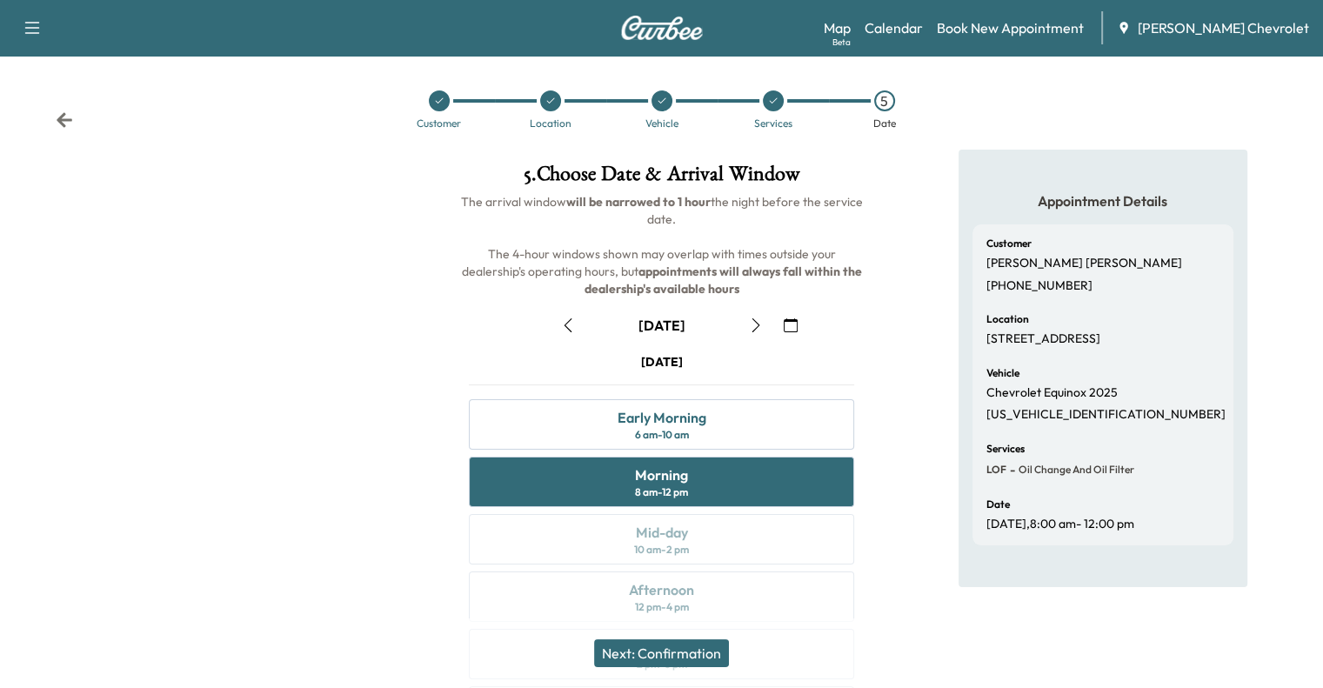
click at [672, 649] on button "Next: Confirmation" at bounding box center [661, 653] width 135 height 28
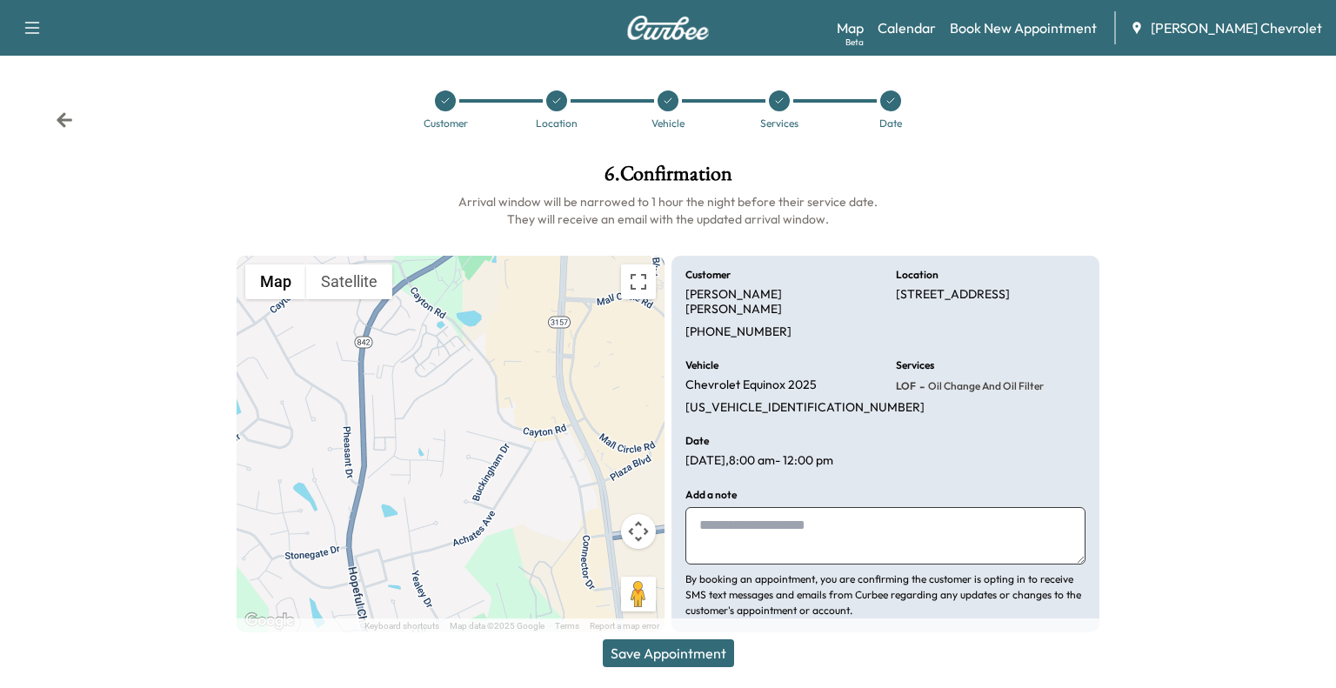
click at [666, 653] on button "Save Appointment" at bounding box center [668, 653] width 131 height 28
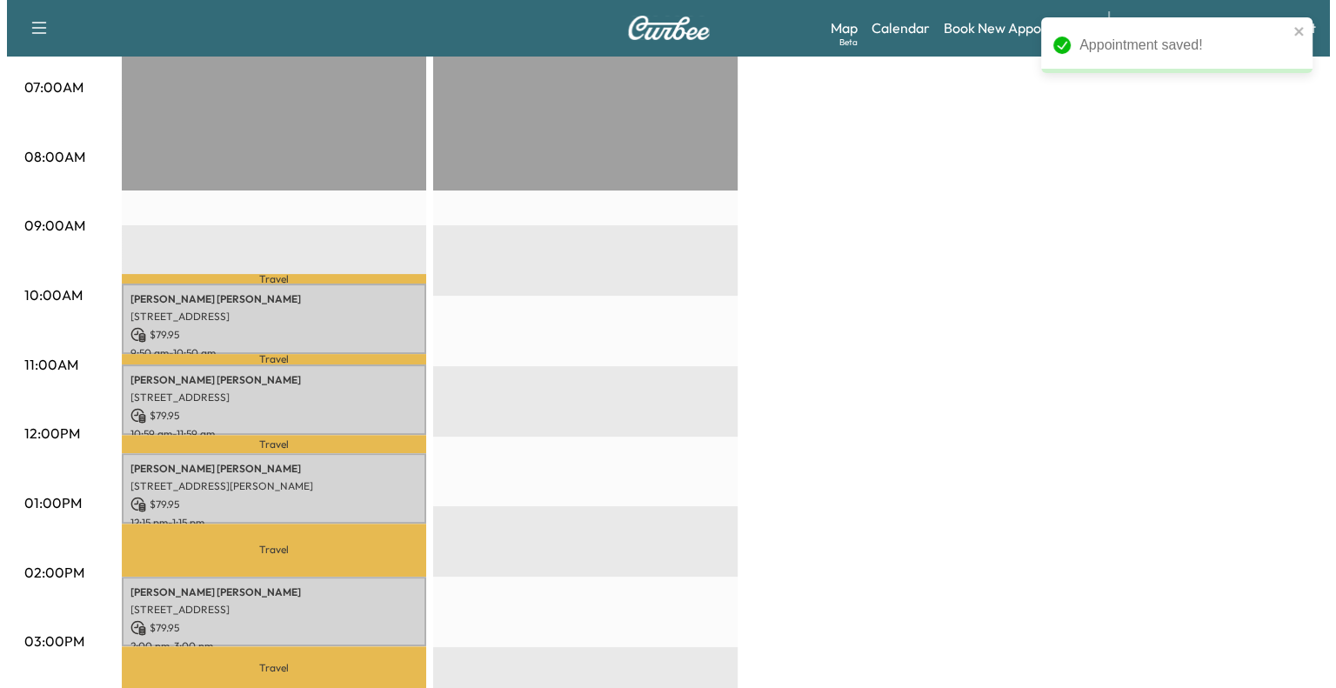
scroll to position [437, 0]
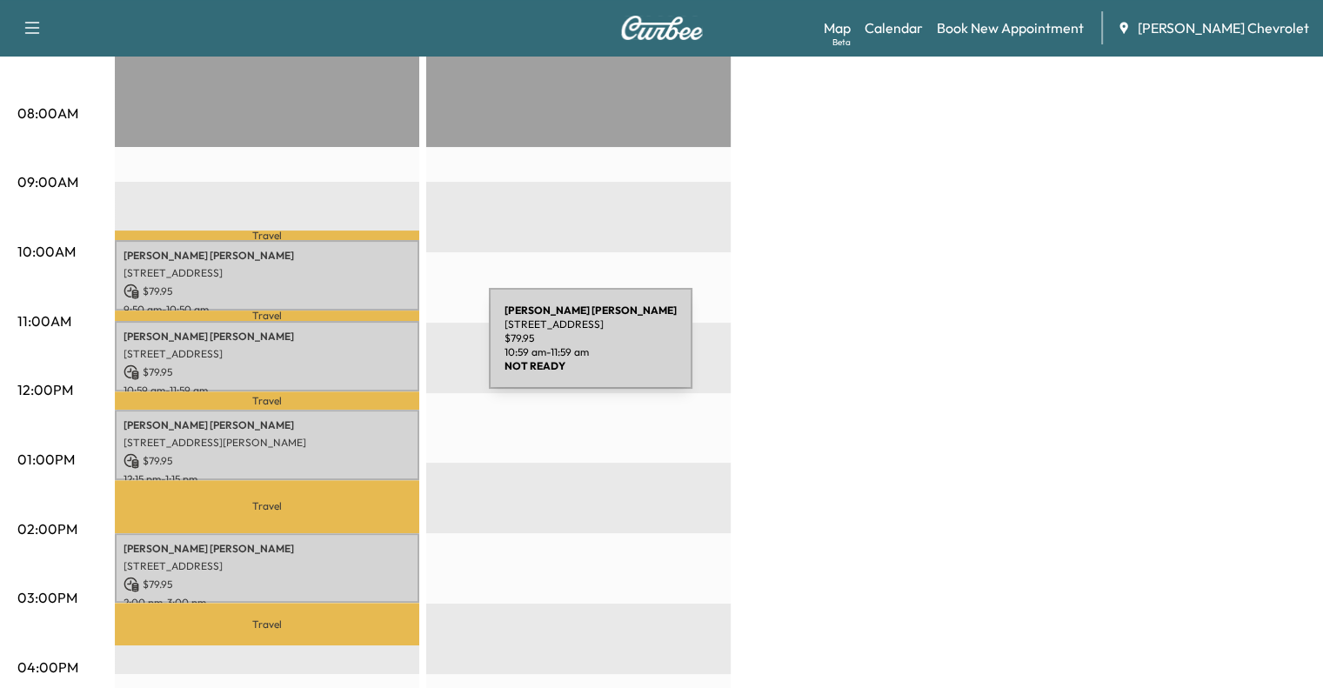
click at [358, 349] on p "[STREET_ADDRESS]" at bounding box center [267, 354] width 287 height 14
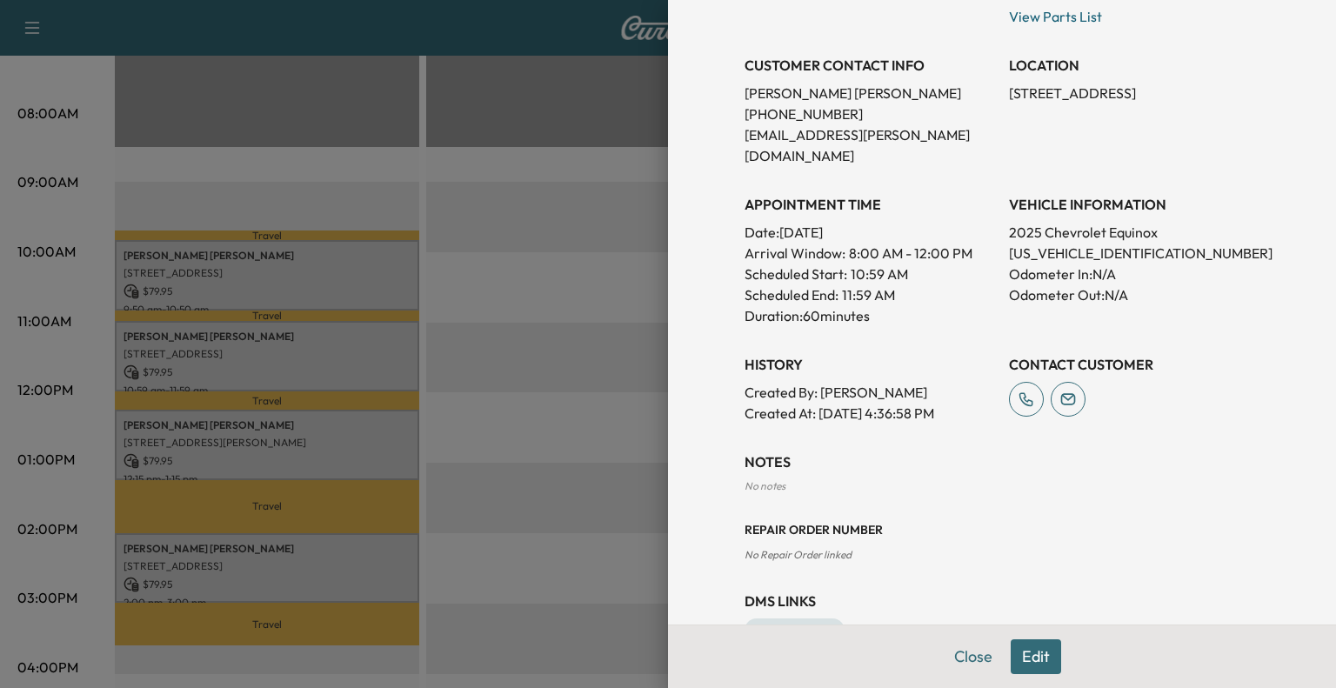
scroll to position [355, 0]
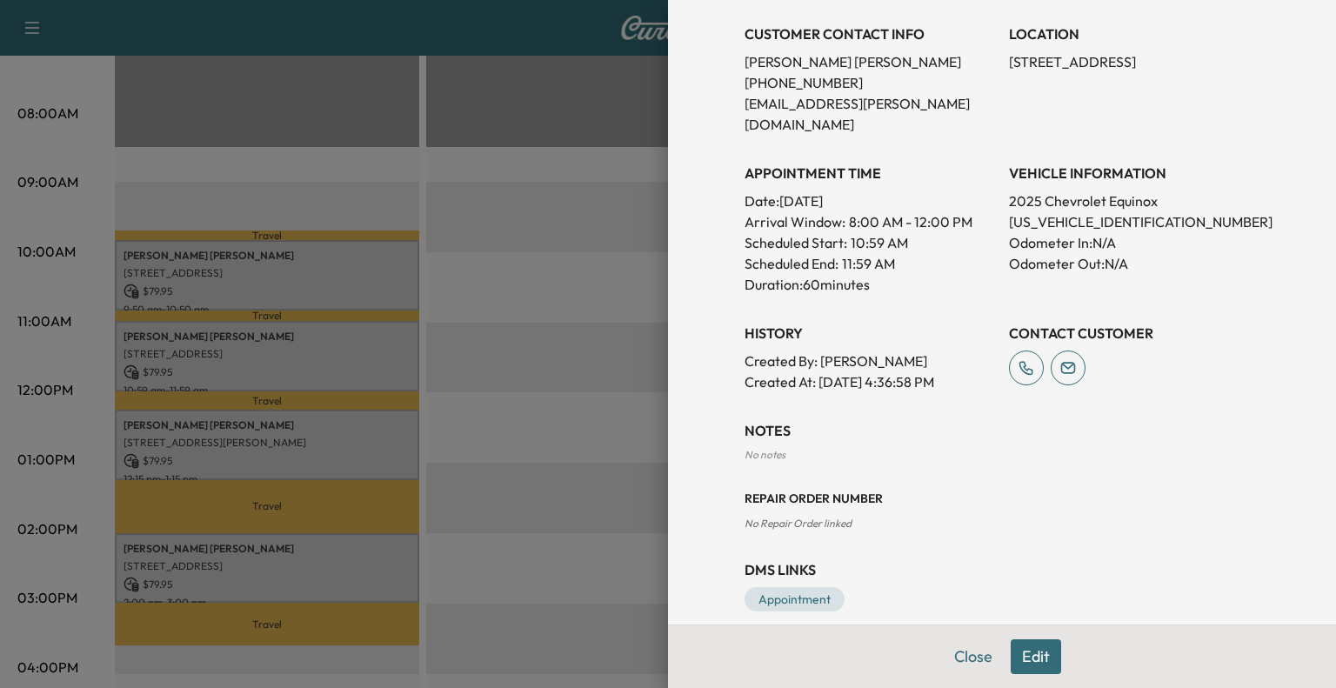
click at [1011, 653] on button "Edit" at bounding box center [1036, 656] width 50 height 35
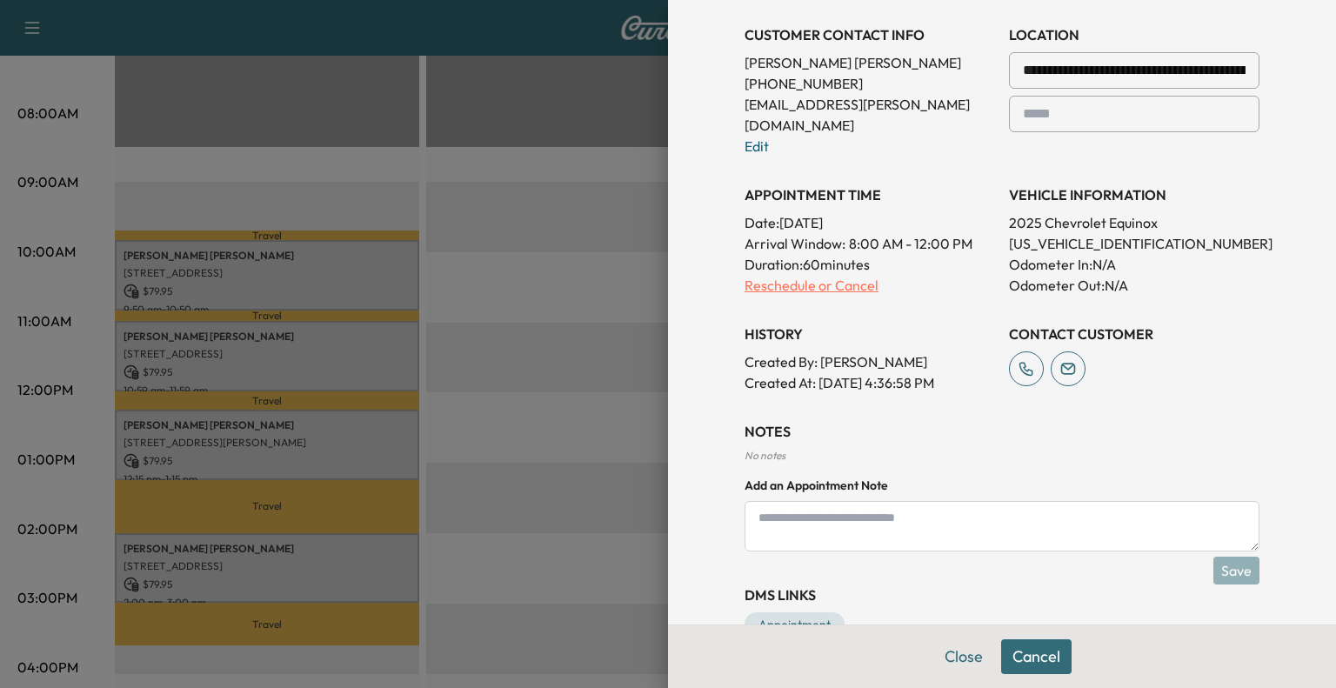
click at [765, 275] on p "Reschedule or Cancel" at bounding box center [870, 285] width 251 height 21
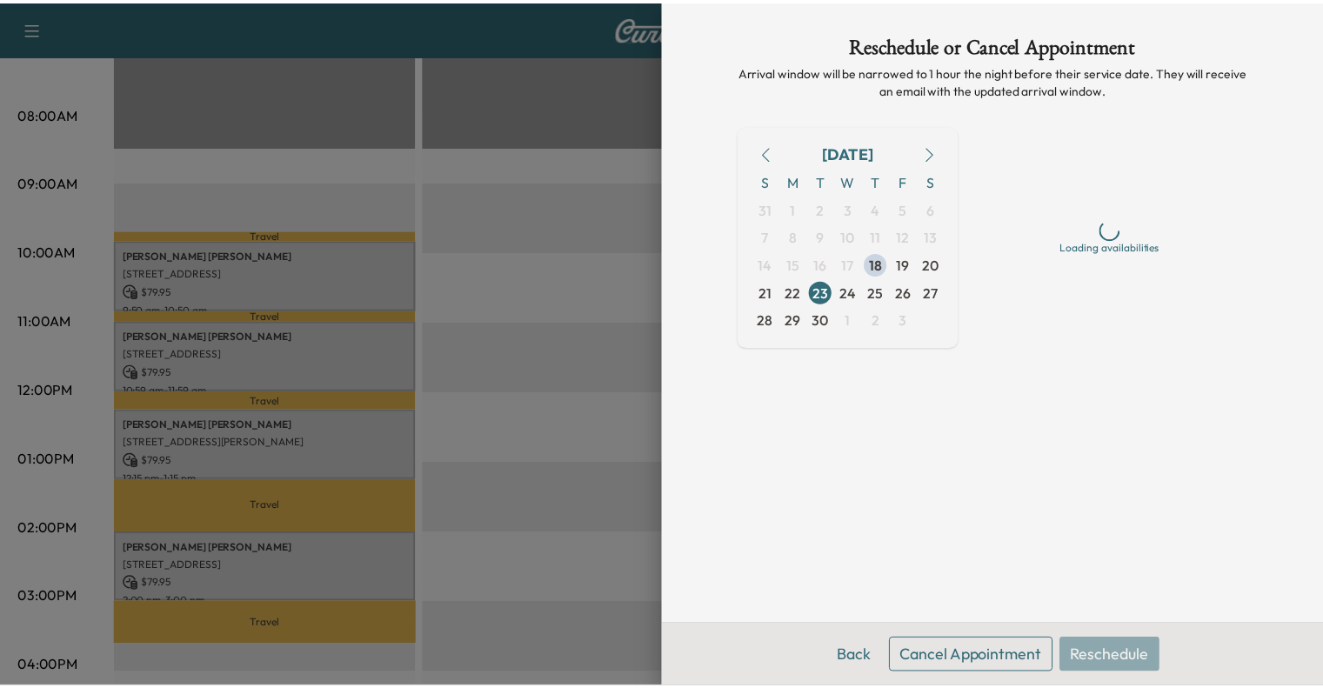
scroll to position [0, 0]
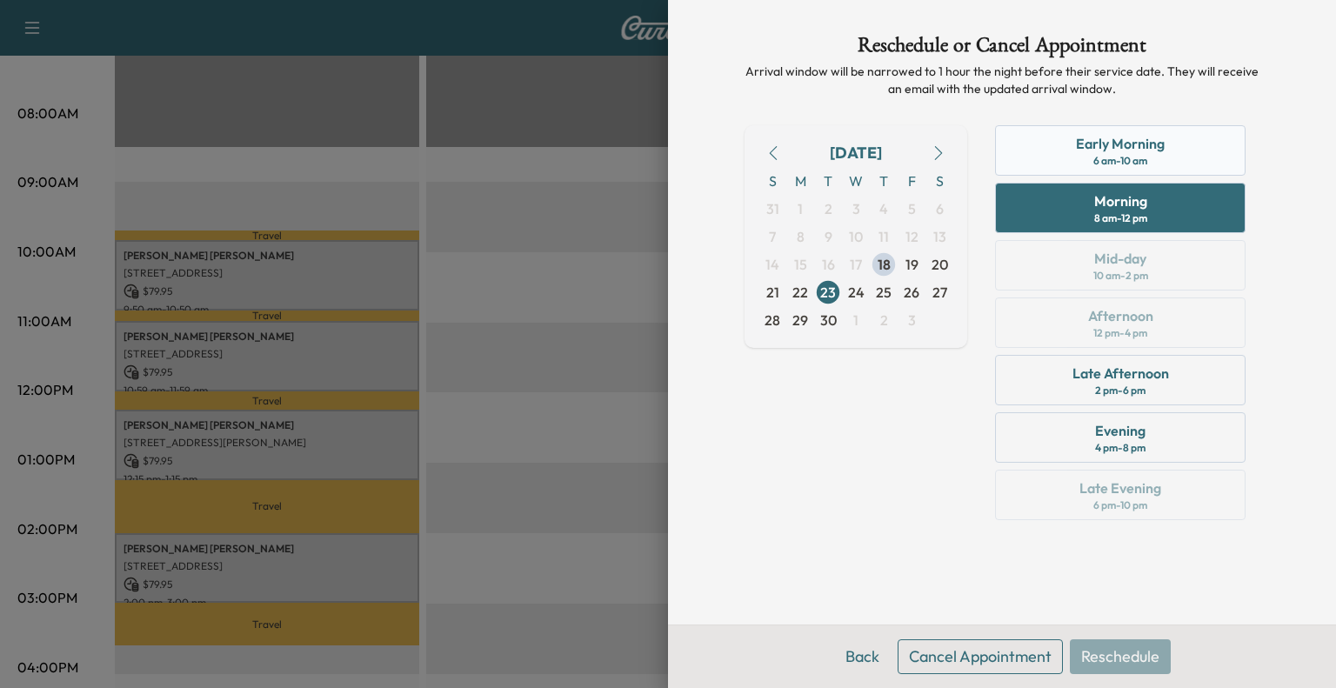
click at [1148, 144] on div "Early Morning" at bounding box center [1120, 143] width 89 height 21
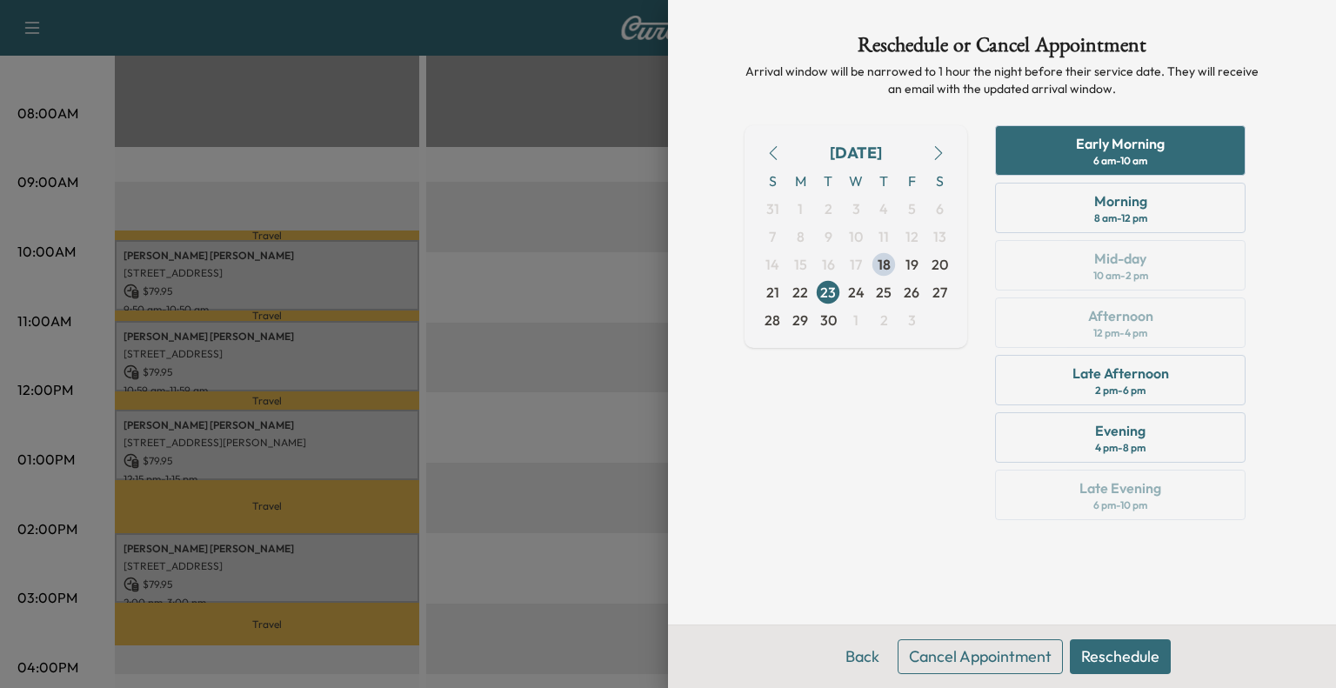
click at [1106, 648] on button "Reschedule" at bounding box center [1120, 656] width 101 height 35
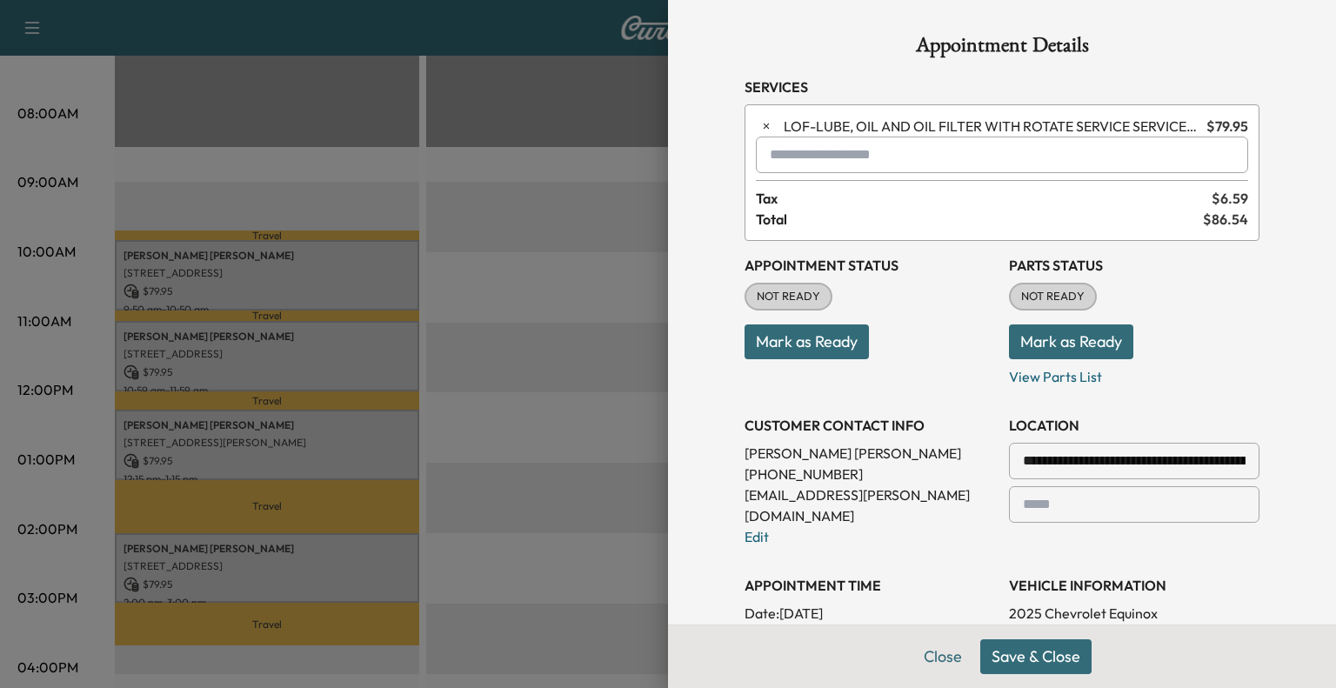
click at [1040, 664] on button "Save & Close" at bounding box center [1035, 656] width 111 height 35
